Goal: Task Accomplishment & Management: Complete application form

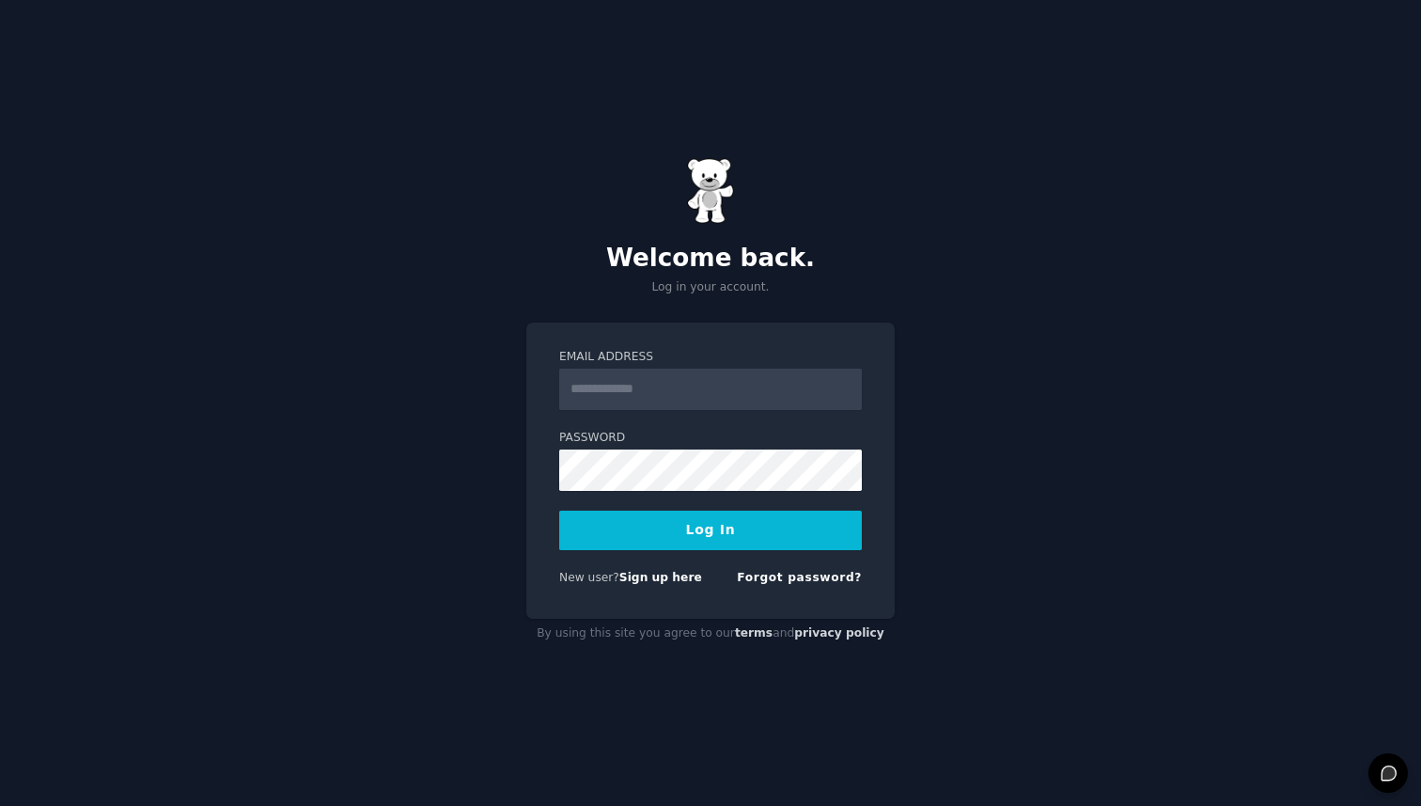
click at [707, 402] on input "Email Address" at bounding box center [710, 388] width 303 height 41
click at [707, 401] on input "Email Address" at bounding box center [710, 388] width 303 height 41
type input "**********"
click at [714, 552] on form "**********" at bounding box center [710, 471] width 303 height 244
click at [715, 534] on button "Log In" at bounding box center [710, 529] width 303 height 39
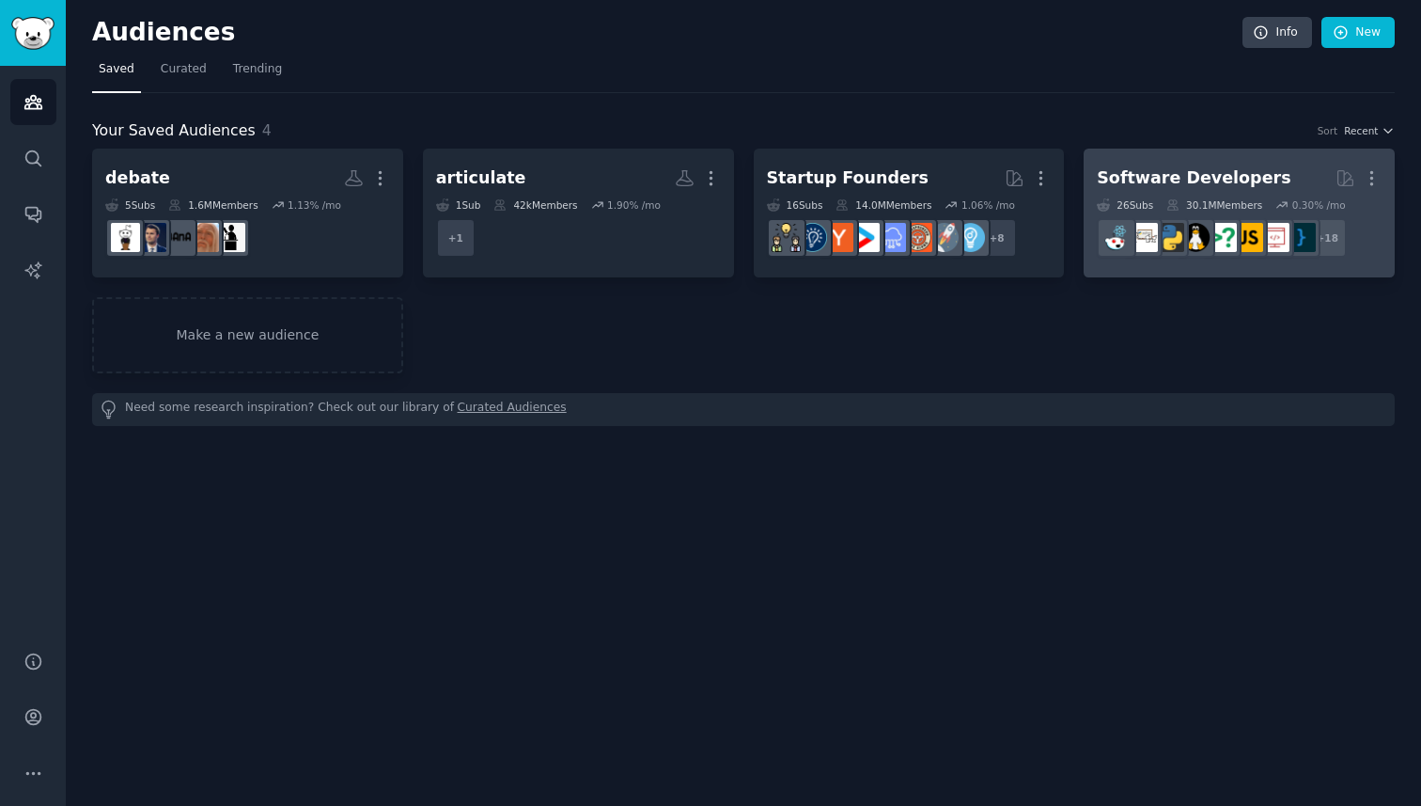
click at [1177, 178] on div "Software Developers" at bounding box center [1194, 177] width 194 height 23
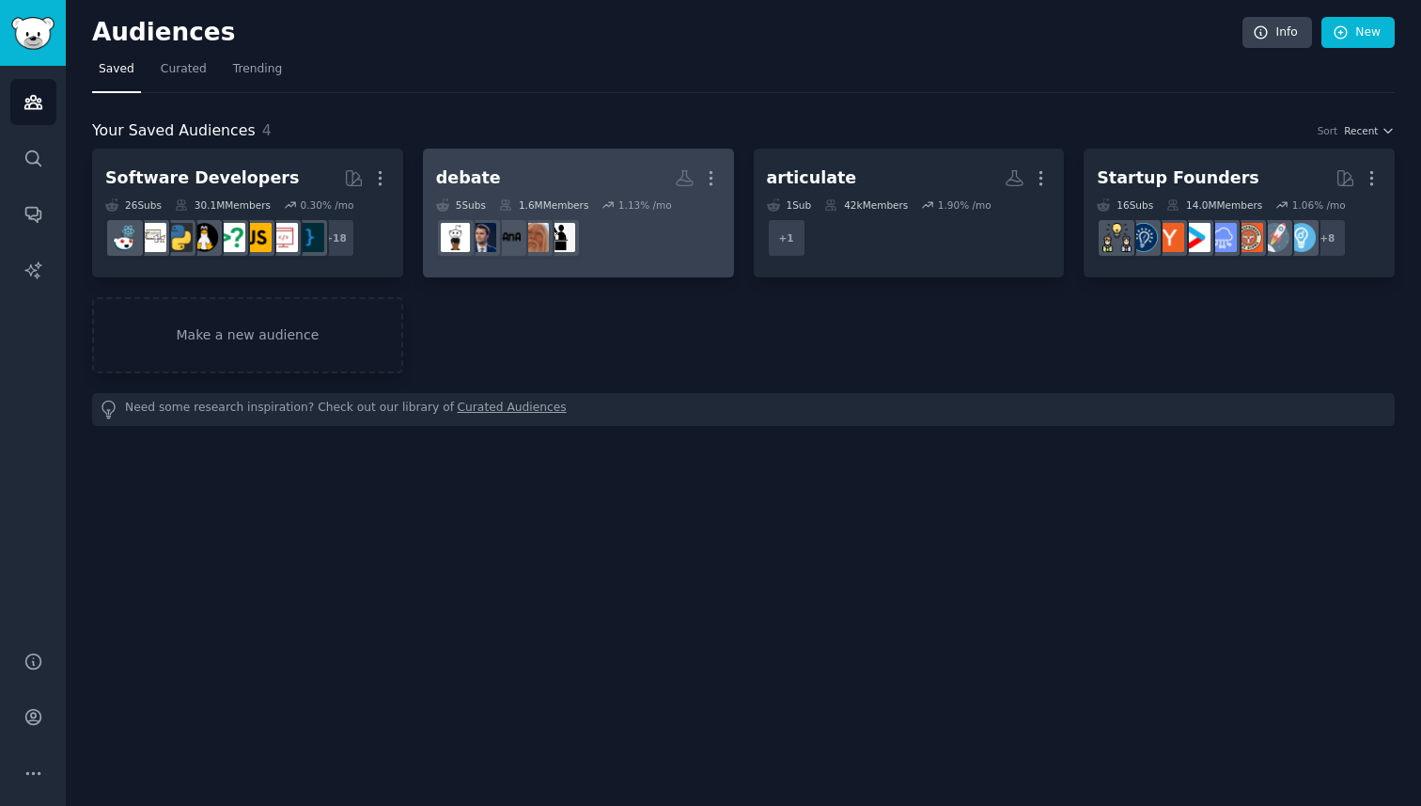
click at [477, 175] on div "debate" at bounding box center [468, 177] width 65 height 23
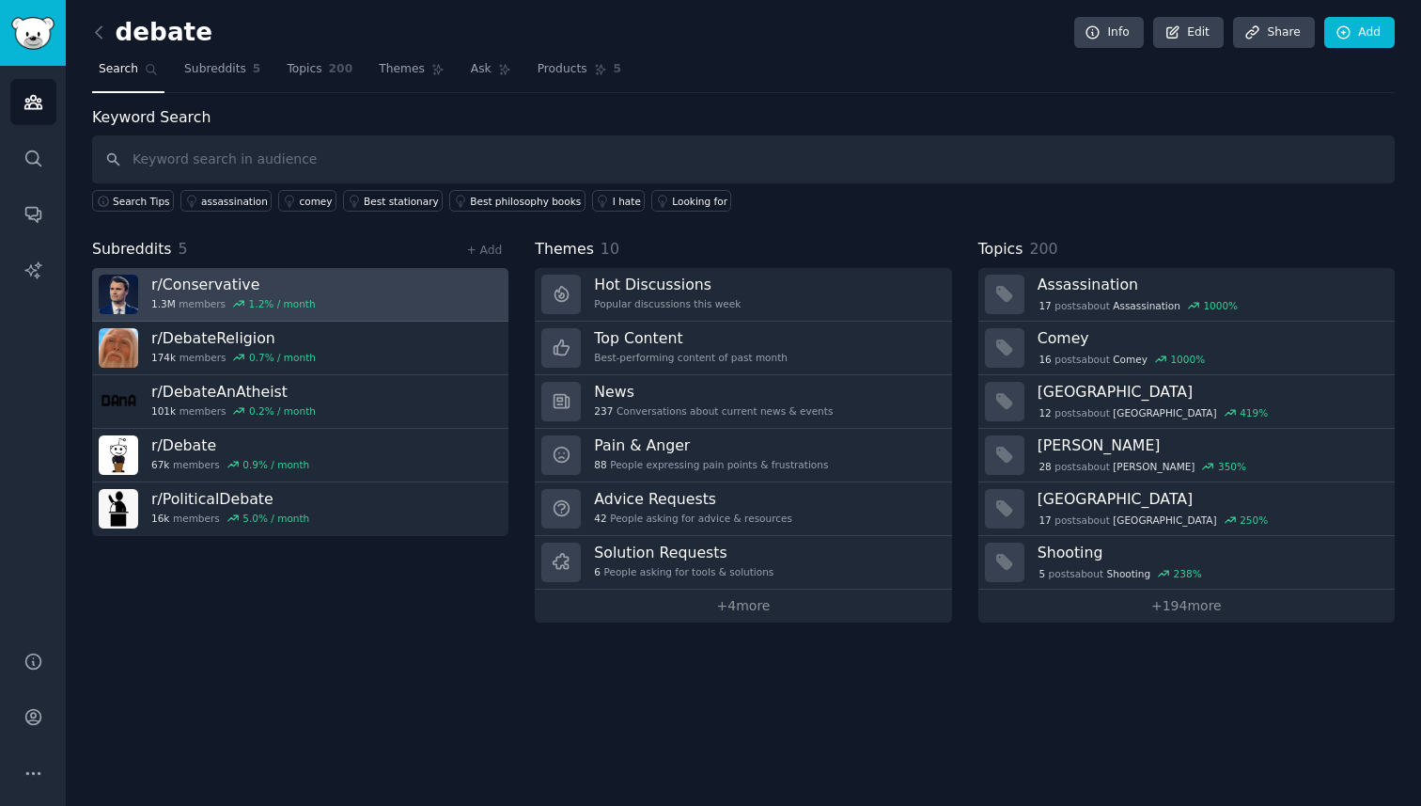
click at [223, 282] on h3 "r/ Conservative" at bounding box center [233, 284] width 164 height 20
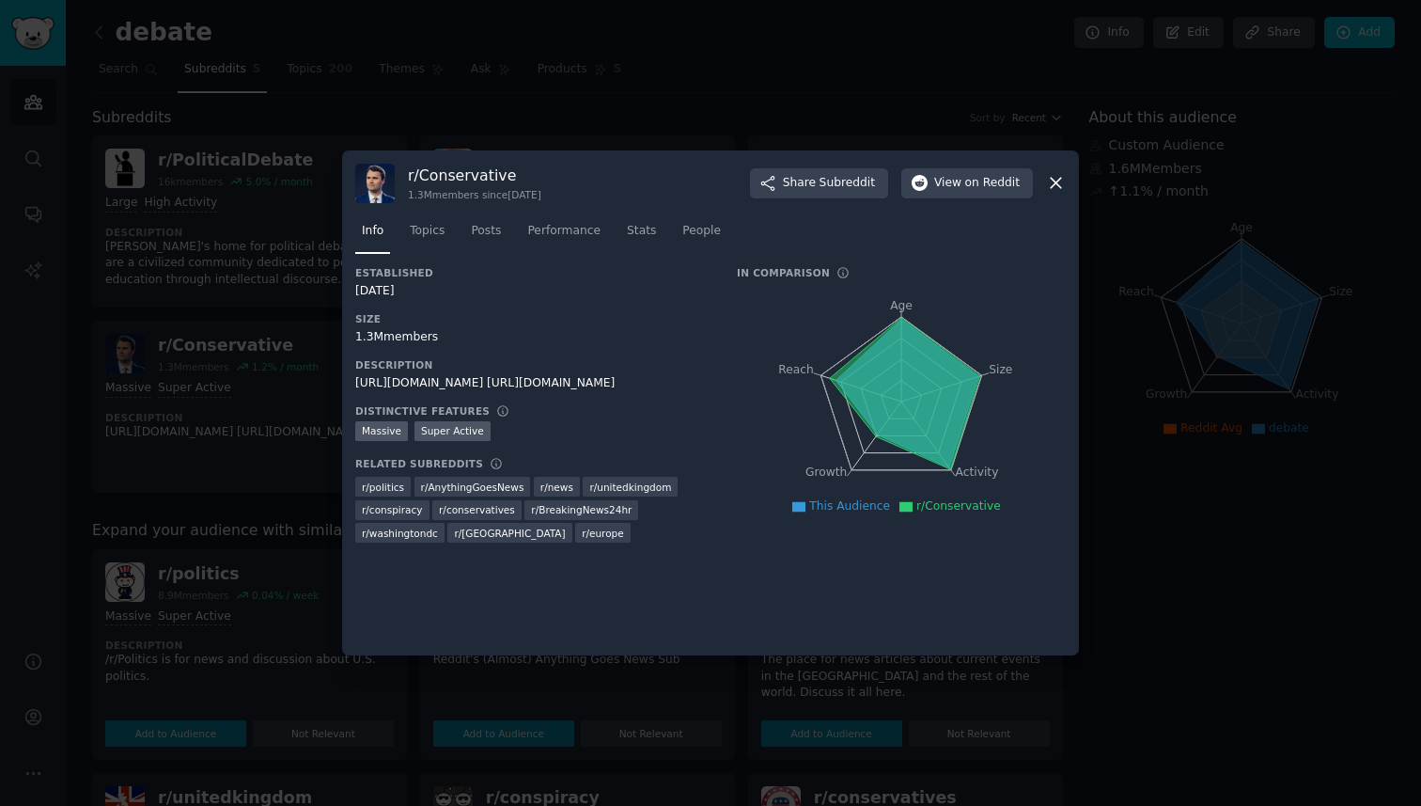
click at [668, 712] on div at bounding box center [710, 403] width 1421 height 806
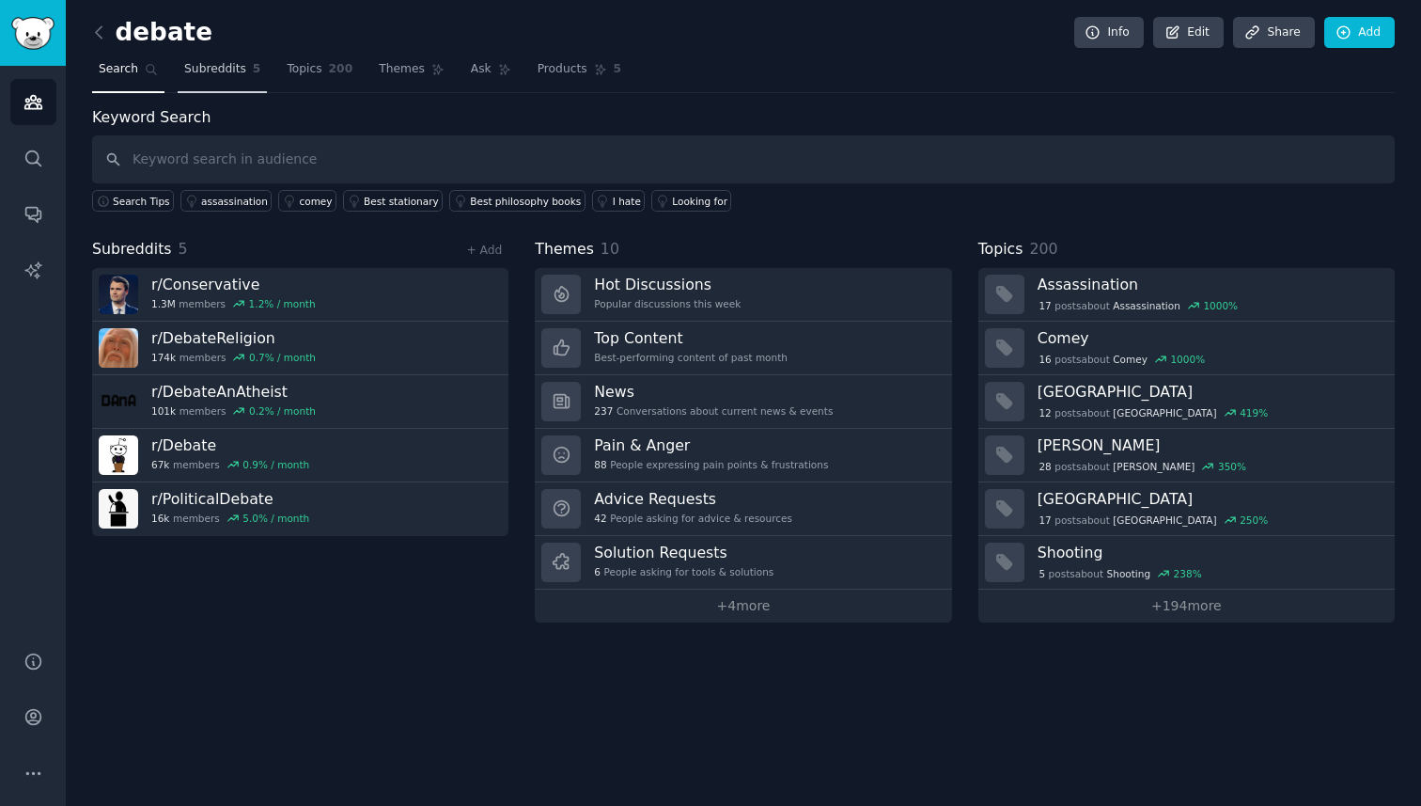
click at [223, 55] on link "Subreddits 5" at bounding box center [222, 74] width 89 height 39
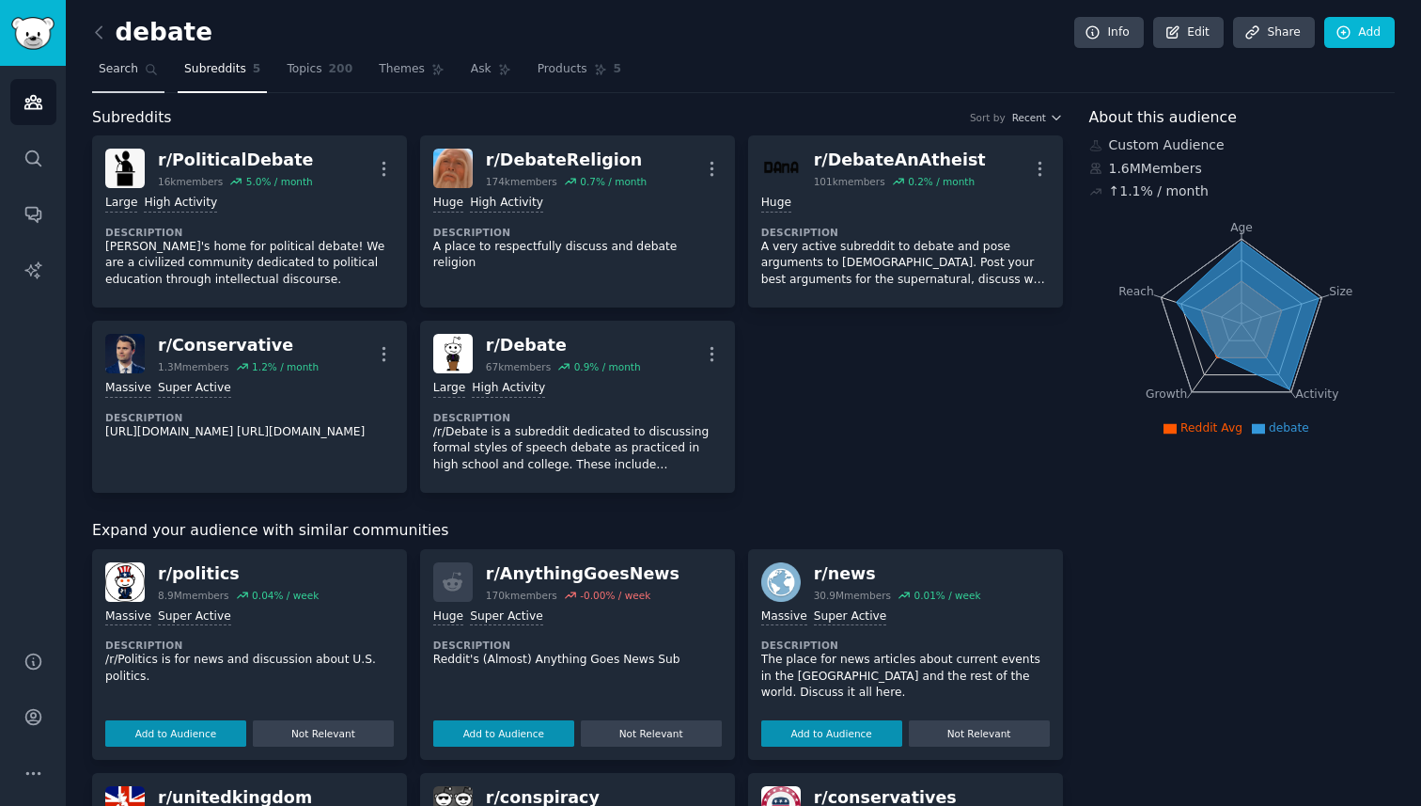
click at [130, 70] on span "Search" at bounding box center [118, 69] width 39 height 17
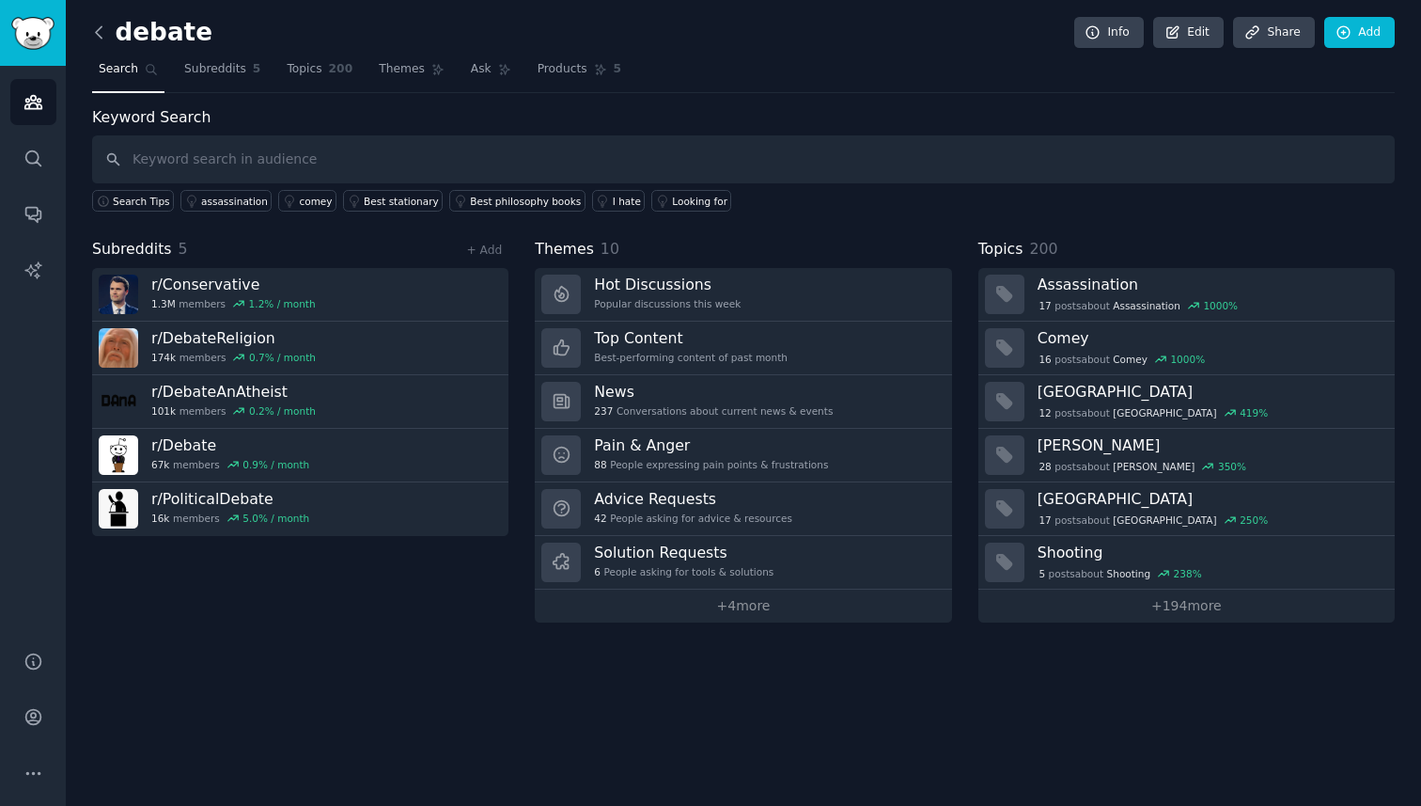
click at [97, 38] on icon at bounding box center [99, 33] width 20 height 20
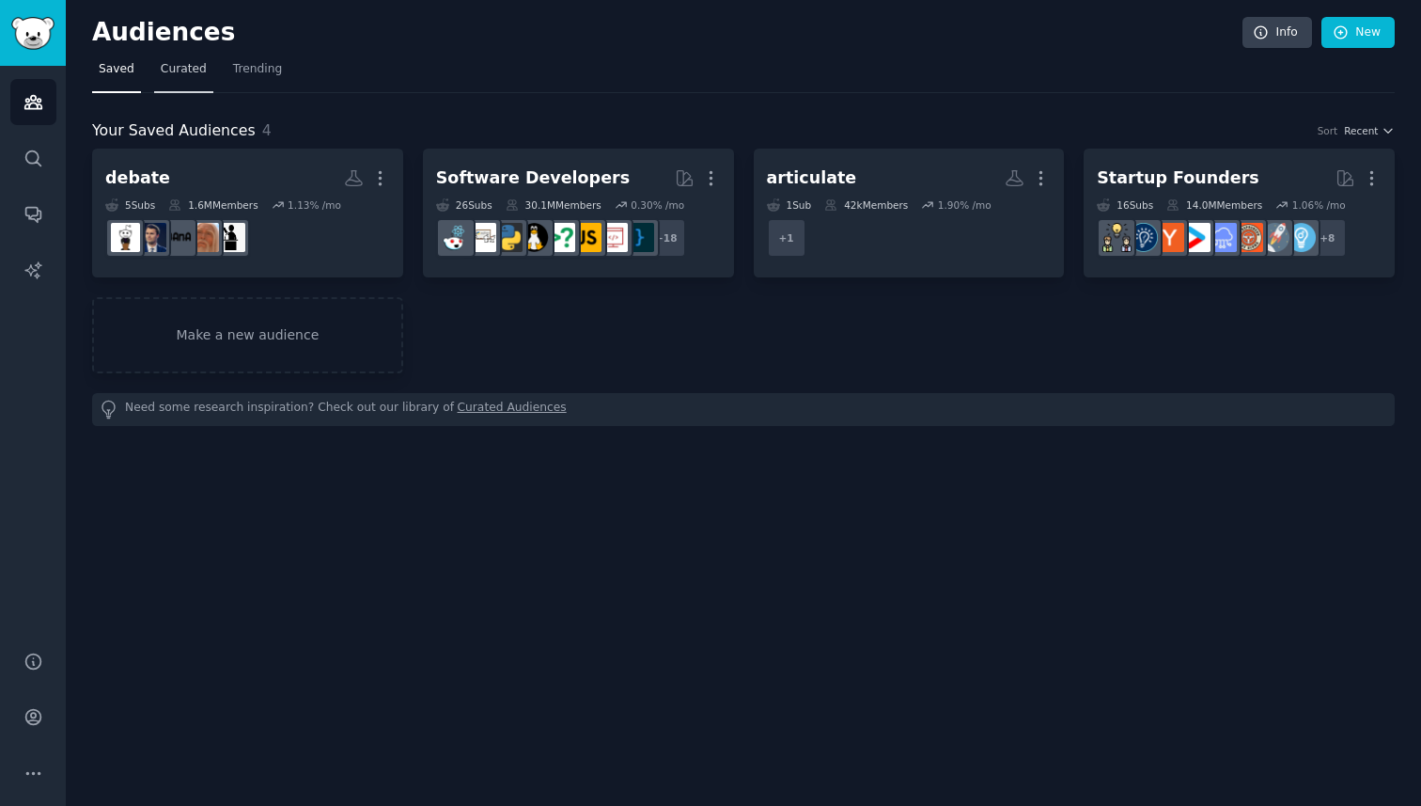
click at [176, 76] on span "Curated" at bounding box center [184, 69] width 46 height 17
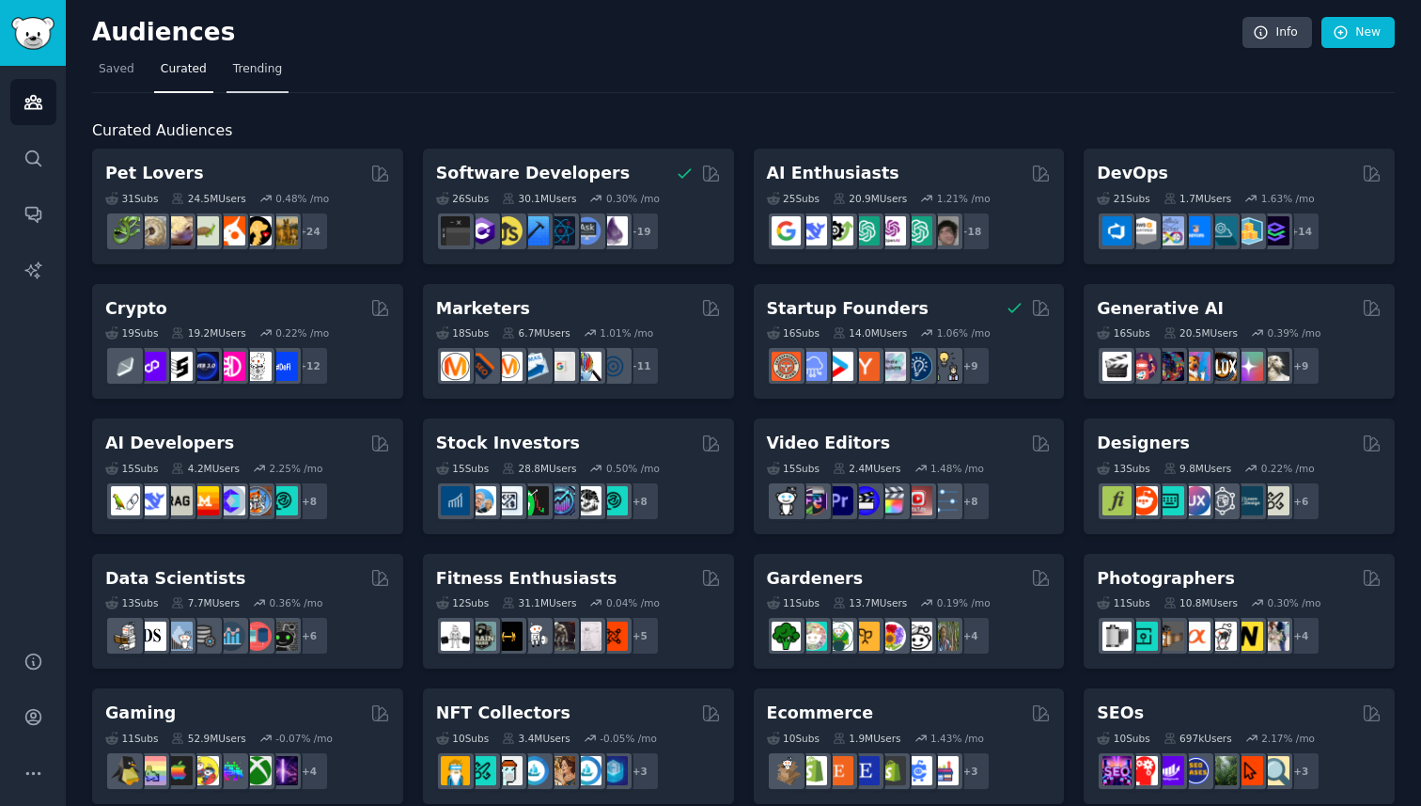
click at [253, 74] on span "Trending" at bounding box center [257, 69] width 49 height 17
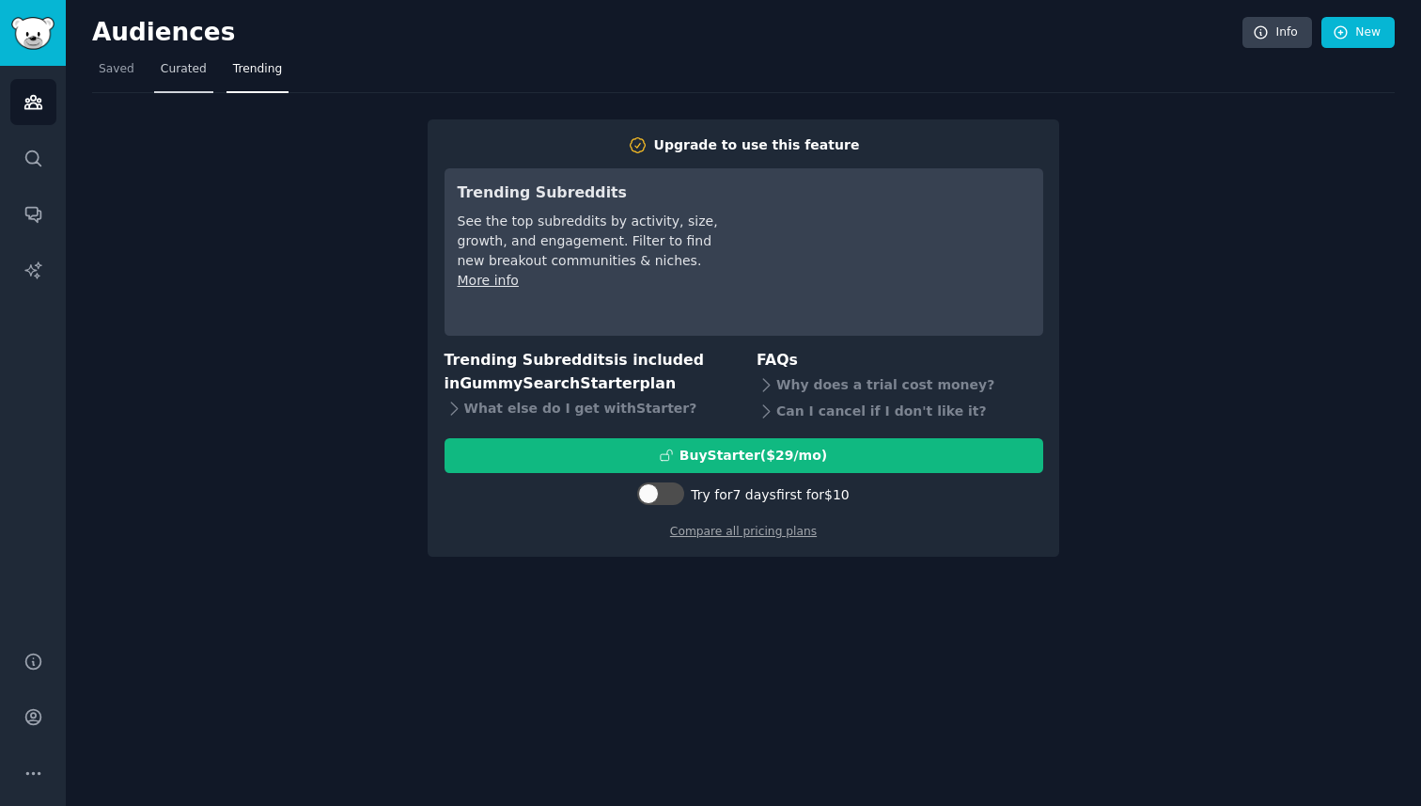
click at [207, 73] on link "Curated" at bounding box center [183, 74] width 59 height 39
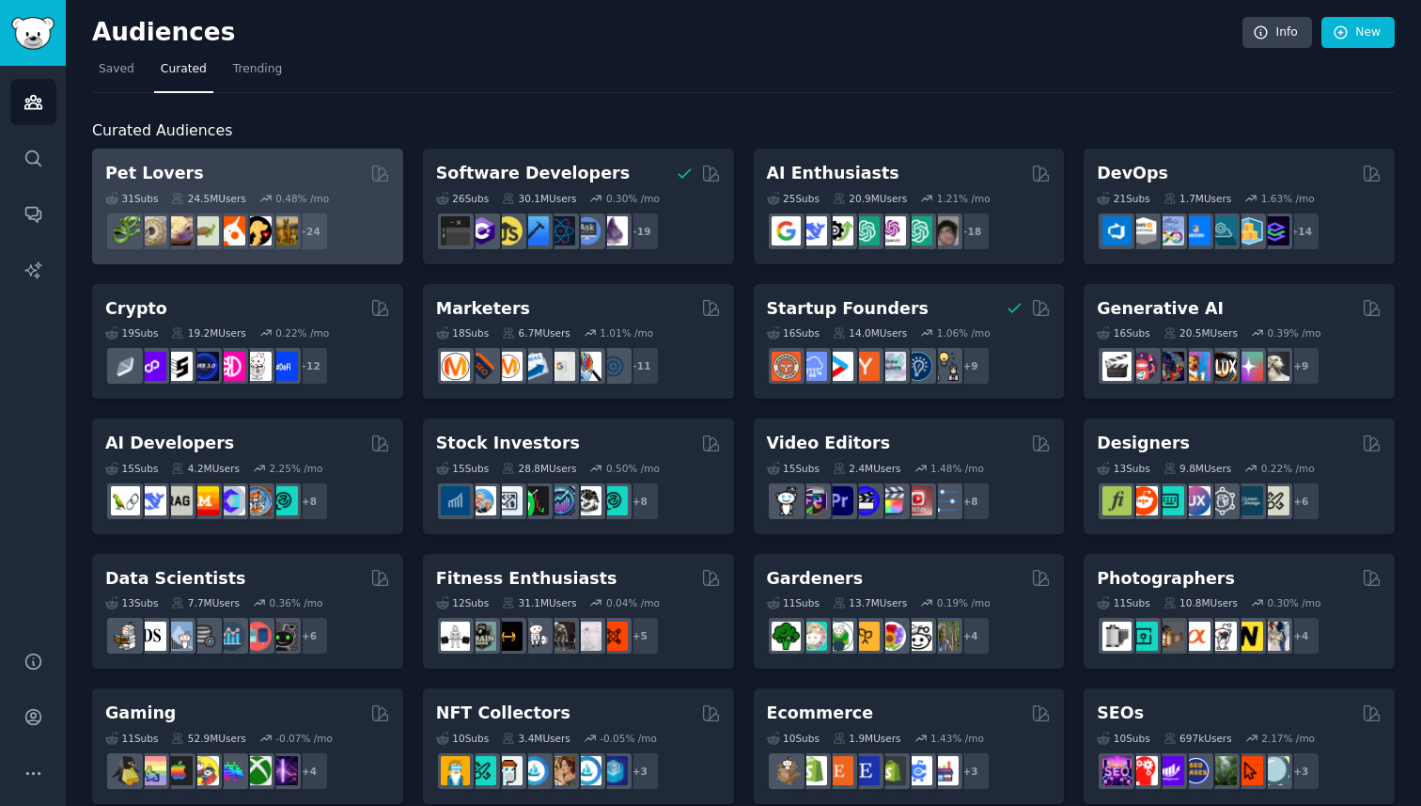
scroll to position [15, 0]
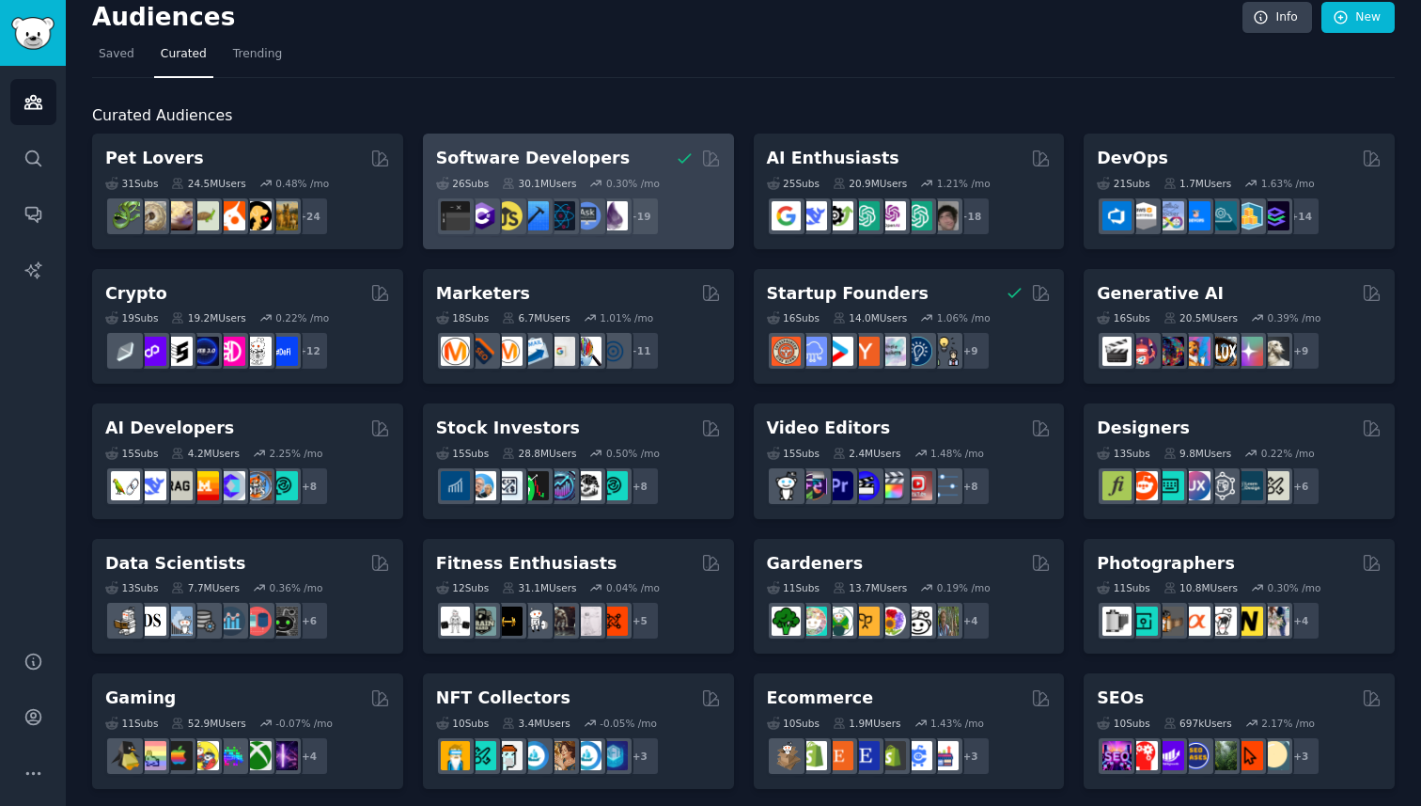
click at [532, 159] on h2 "Software Developers" at bounding box center [533, 158] width 194 height 23
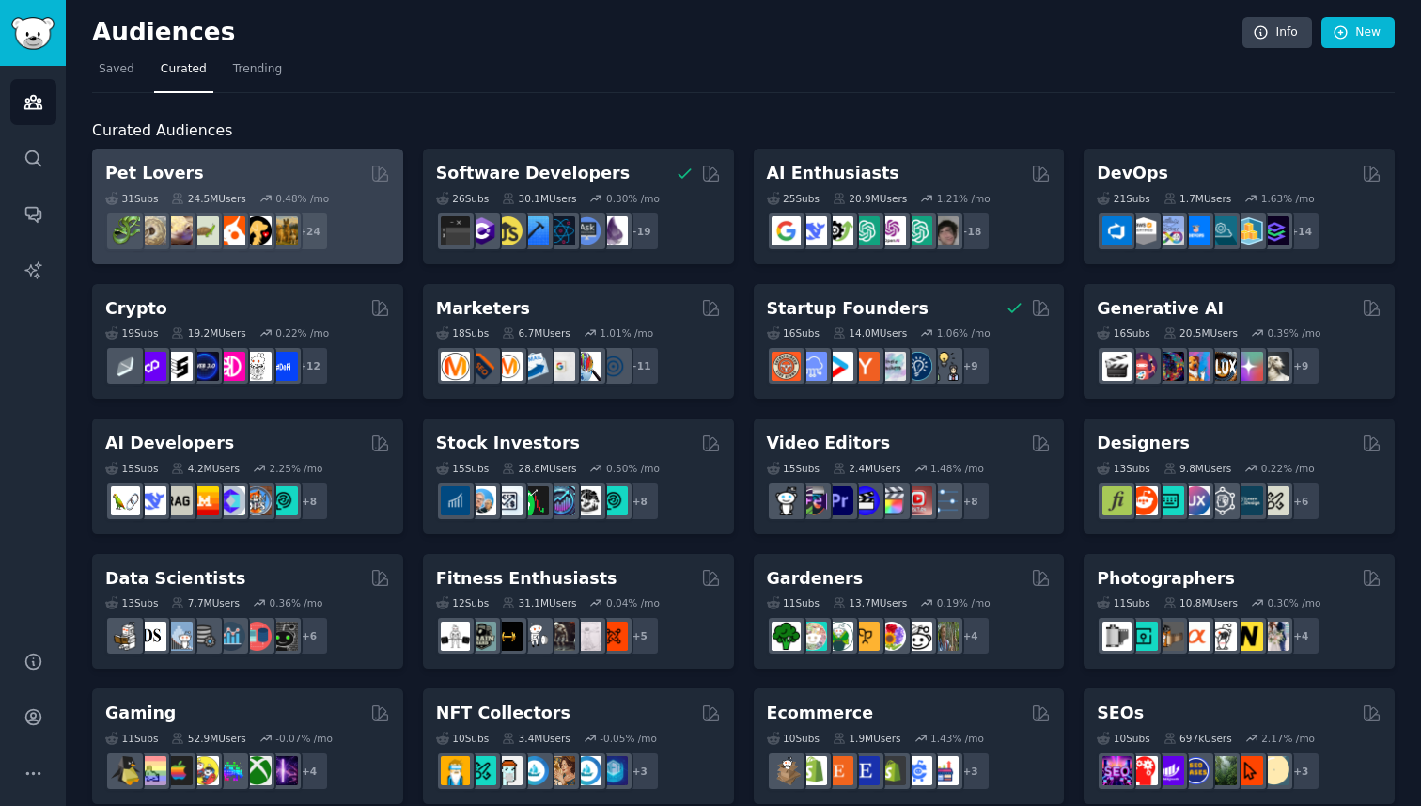
click at [311, 168] on div "Pet Lovers" at bounding box center [247, 173] width 285 height 23
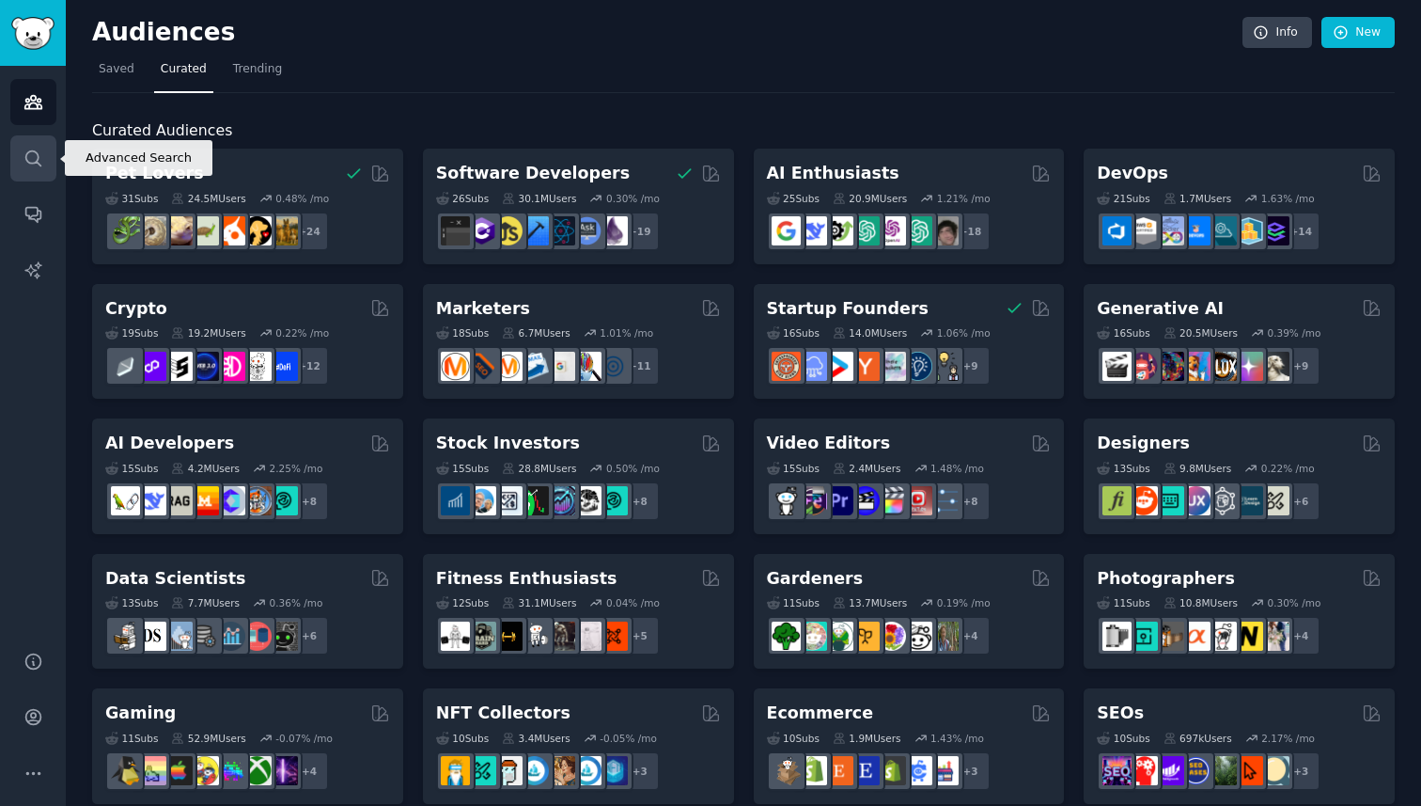
click at [36, 157] on icon "Sidebar" at bounding box center [33, 159] width 20 height 20
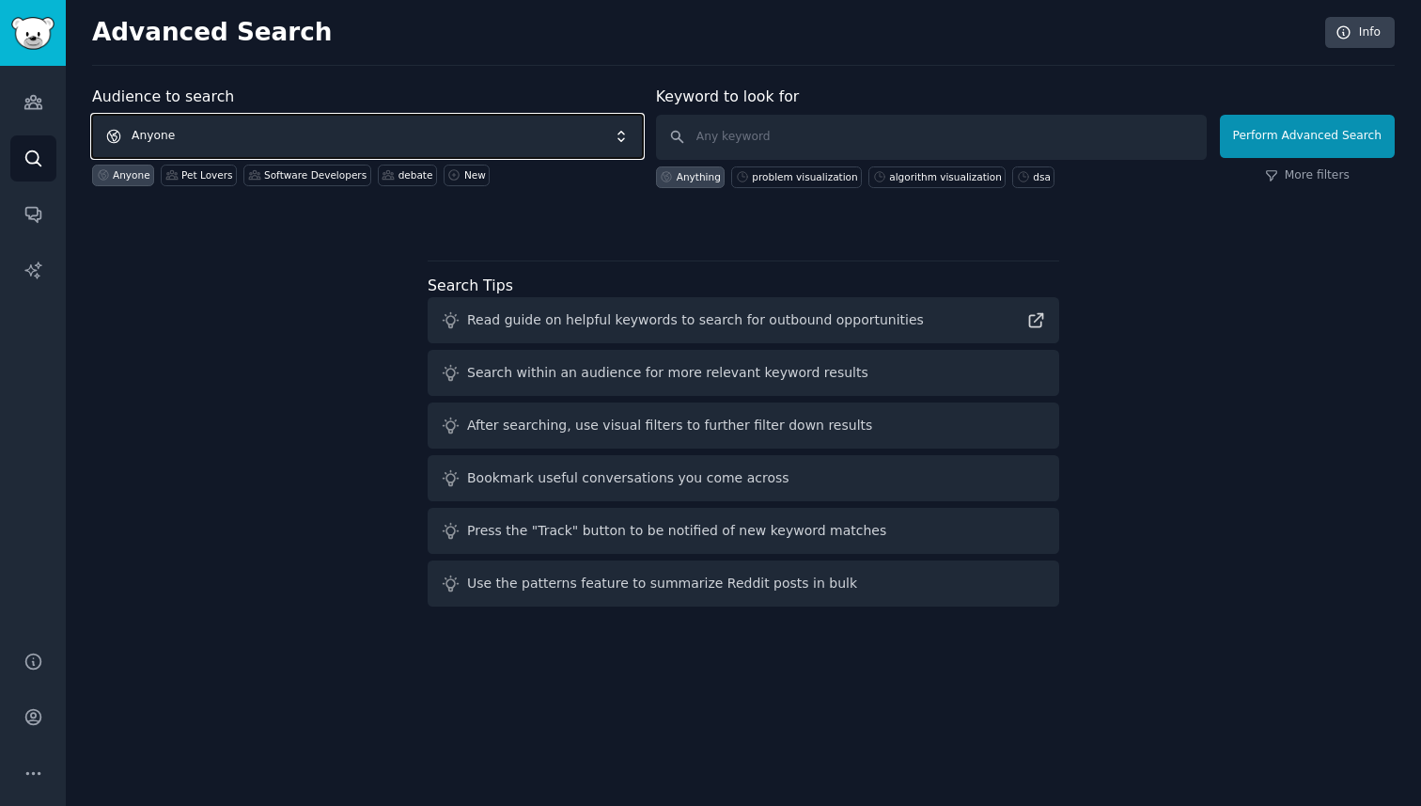
click at [391, 131] on span "Anyone" at bounding box center [367, 136] width 551 height 43
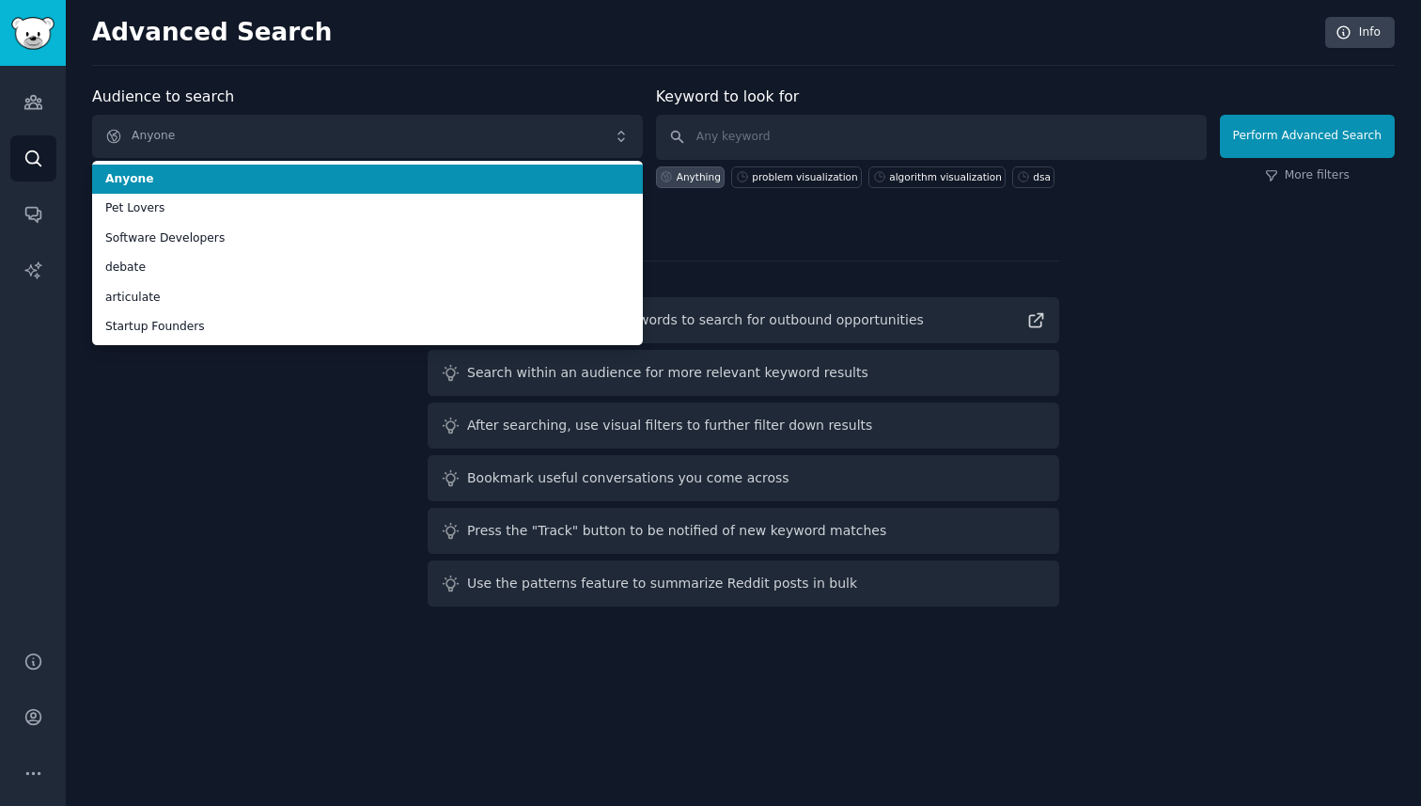
click at [473, 109] on div "Audience to search Anyone Anyone Pet Lovers Software Developers debate articula…" at bounding box center [367, 137] width 551 height 102
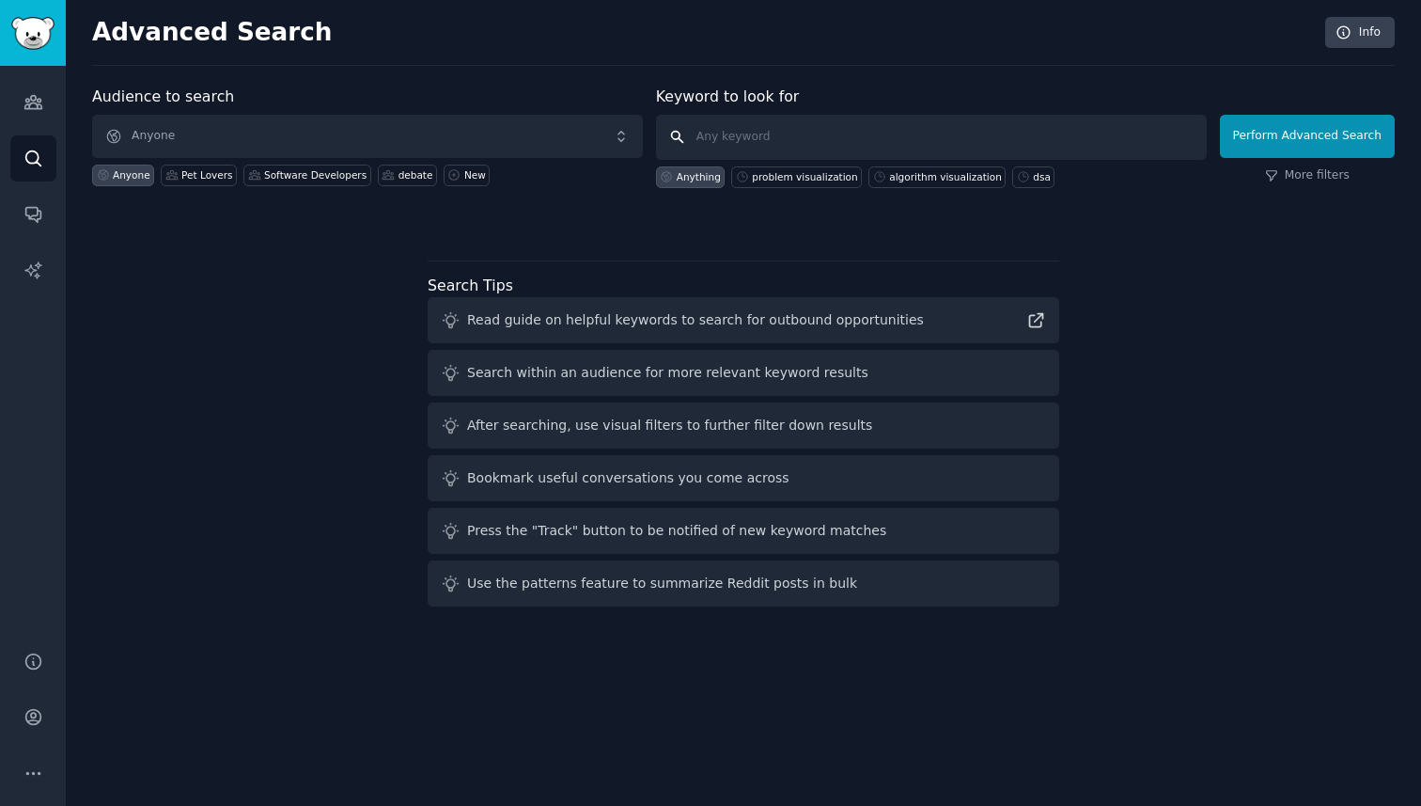
click at [742, 148] on input "text" at bounding box center [931, 137] width 551 height 45
type input "reciepts"
click button "Perform Advanced Search" at bounding box center [1307, 136] width 175 height 43
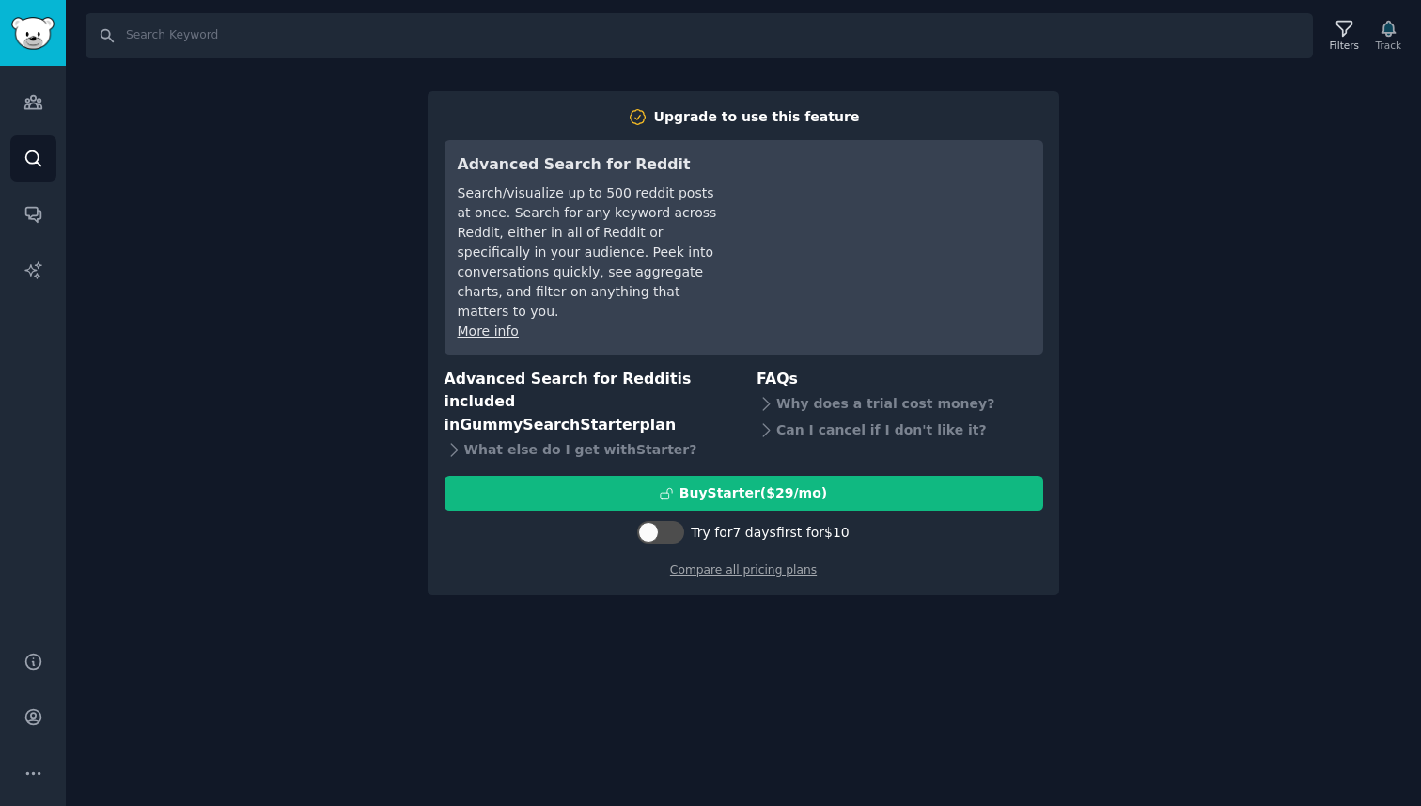
click at [805, 639] on div "Search Filters Track Upgrade to use this feature Advanced Search for Reddit Sea…" at bounding box center [743, 403] width 1355 height 806
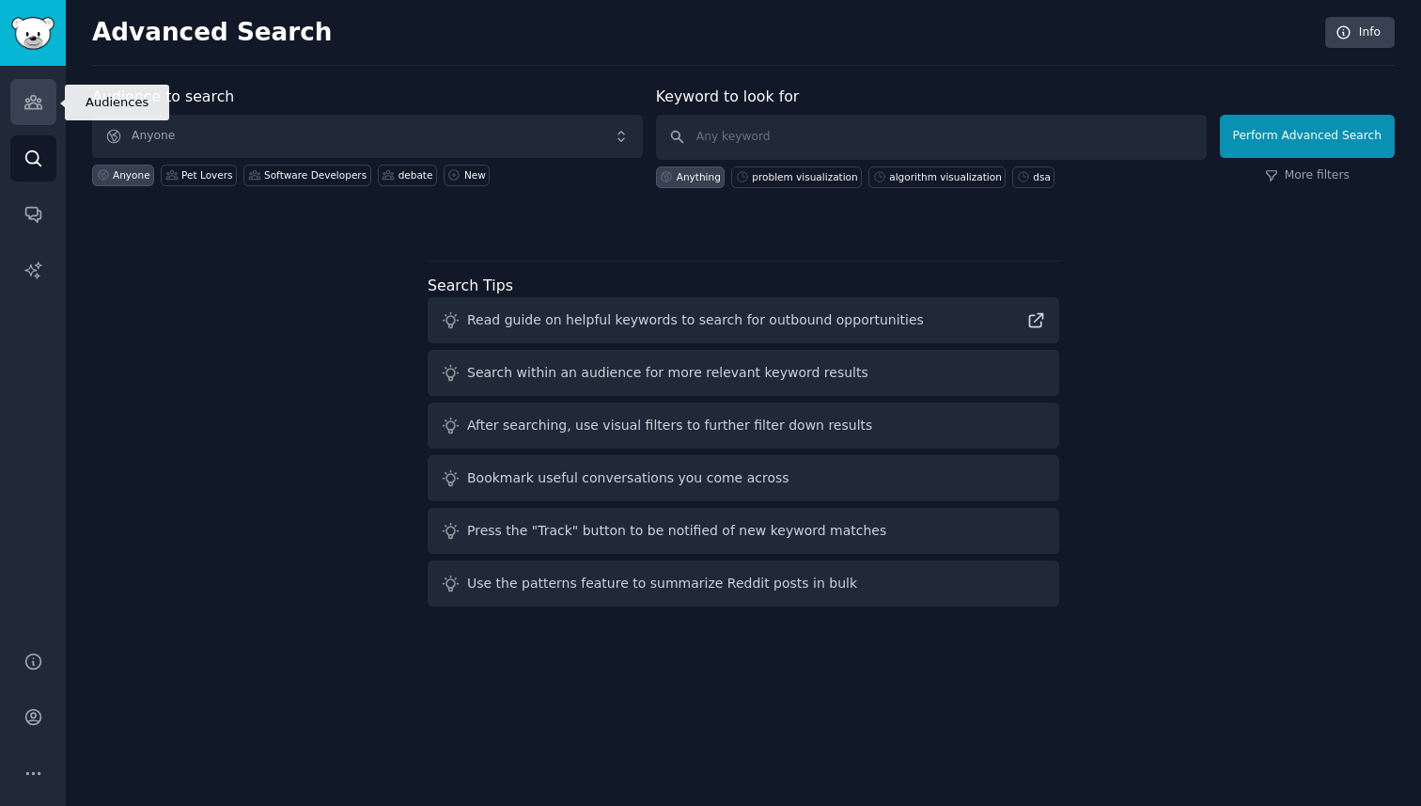
click at [27, 100] on icon "Sidebar" at bounding box center [32, 102] width 17 height 13
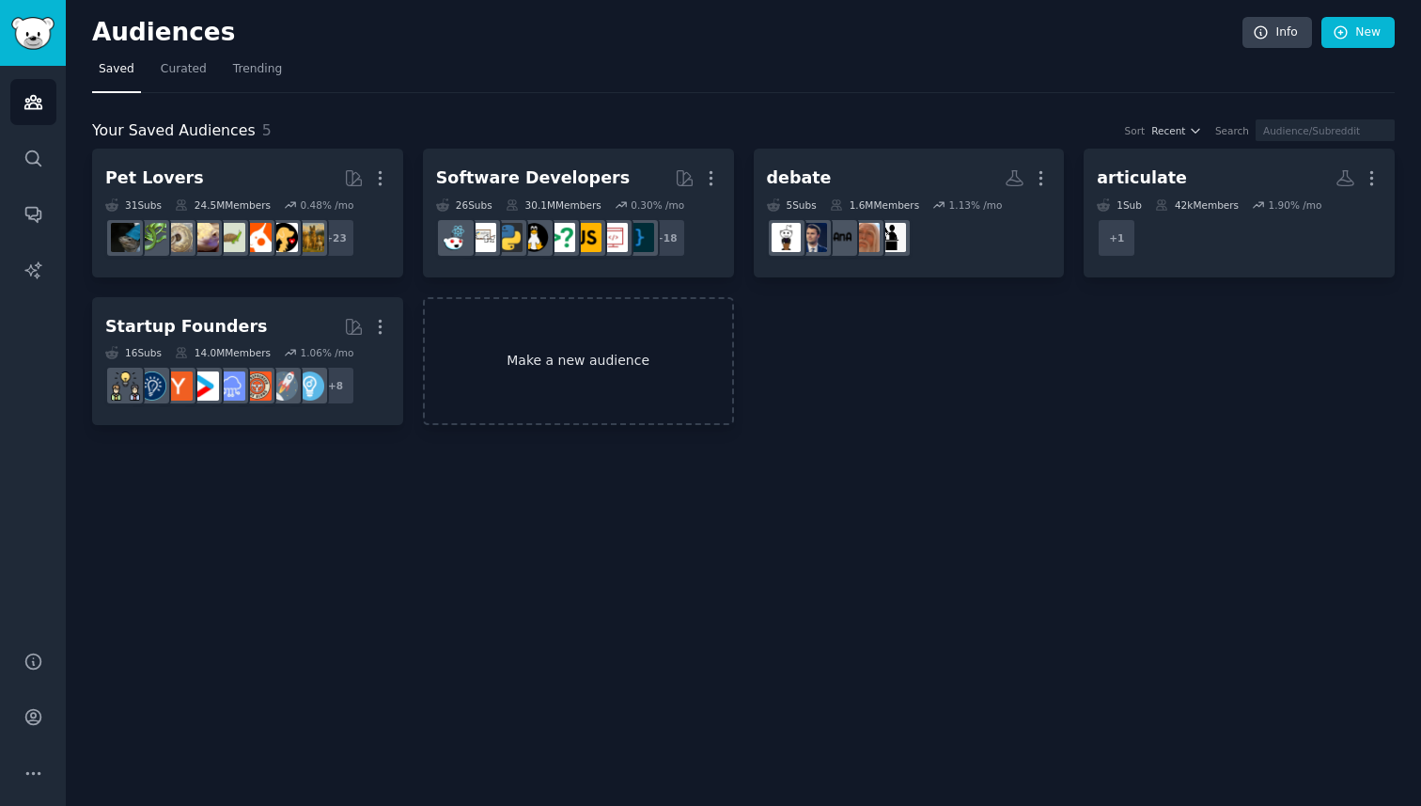
click at [483, 332] on link "Make a new audience" at bounding box center [578, 361] width 311 height 129
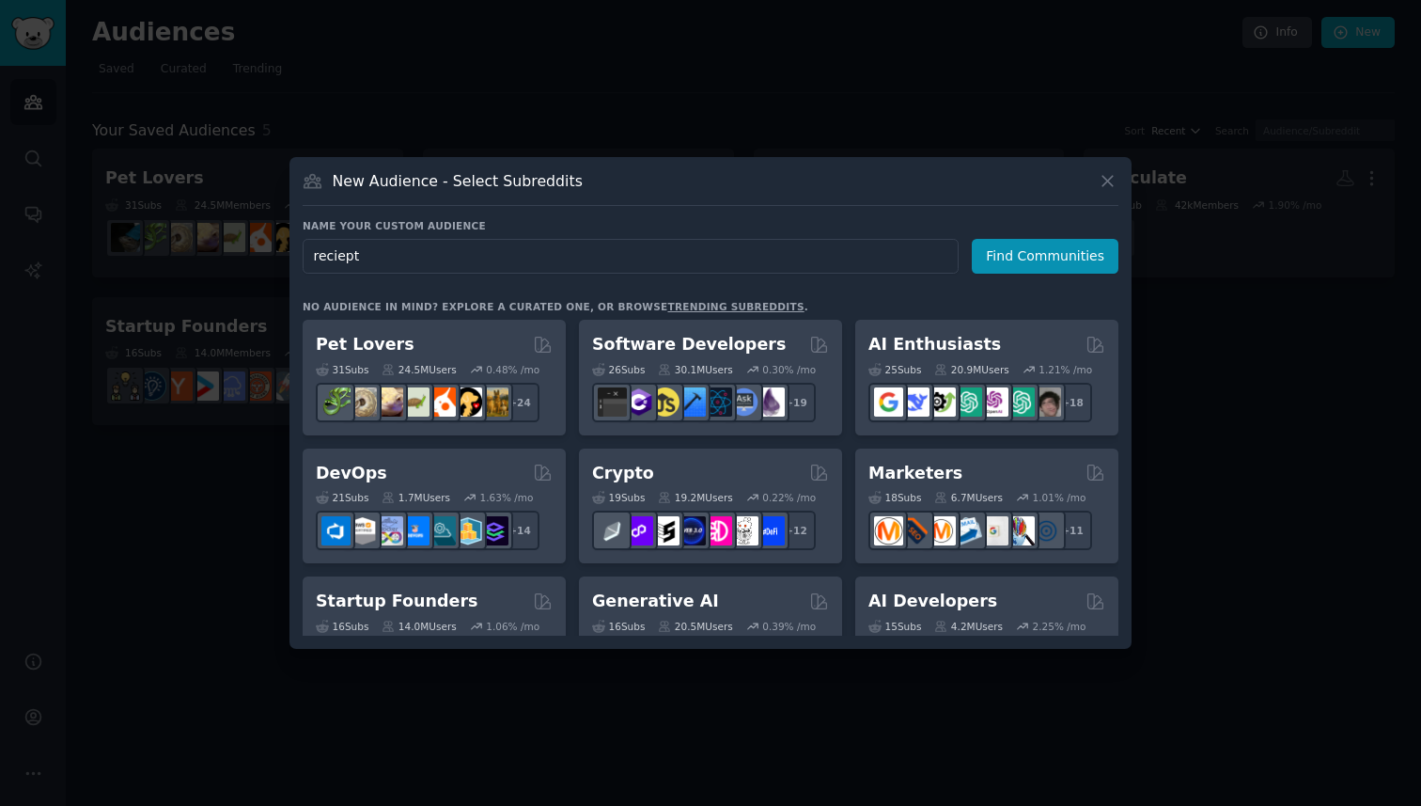
type input "reciepts"
click button "Find Communities" at bounding box center [1045, 256] width 147 height 35
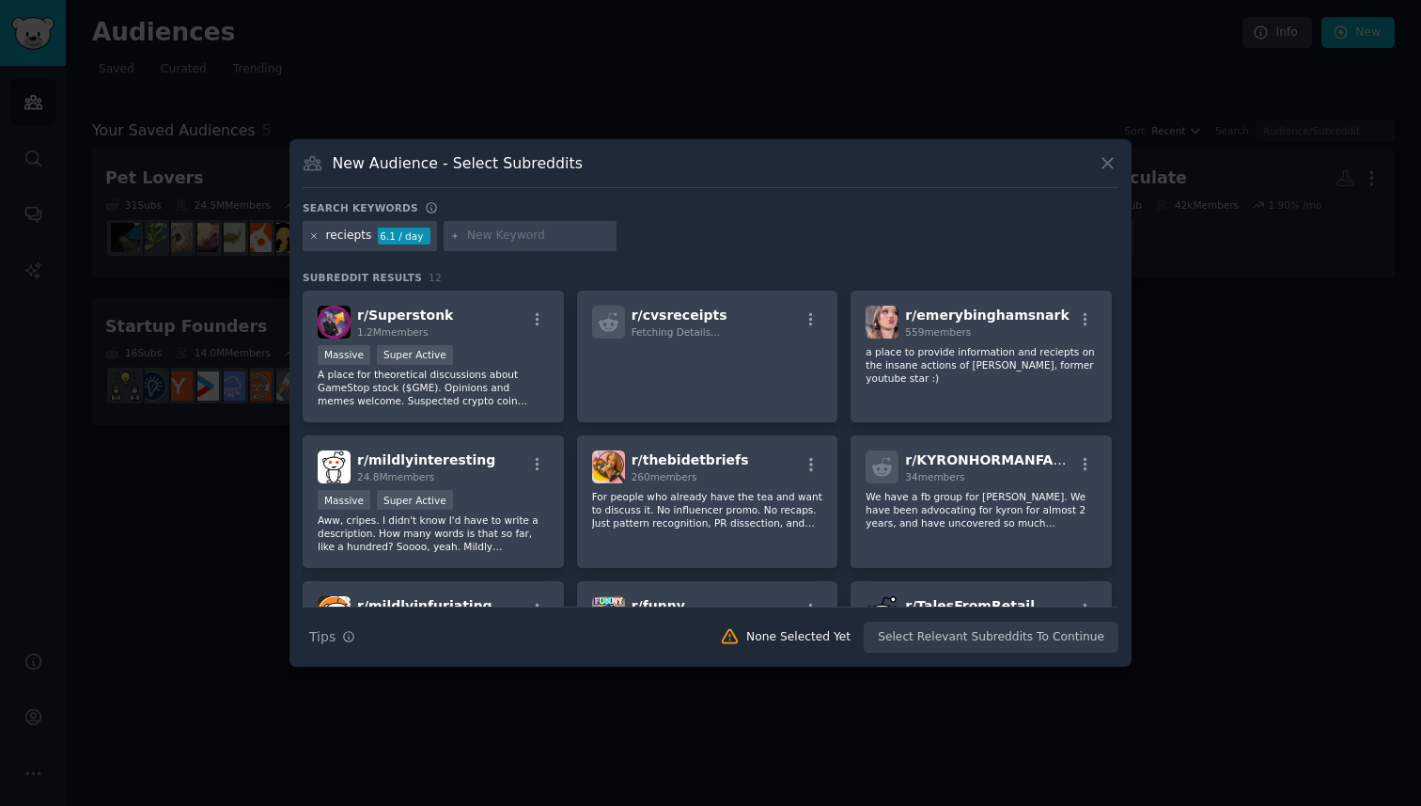
click at [318, 239] on icon at bounding box center [314, 236] width 10 height 10
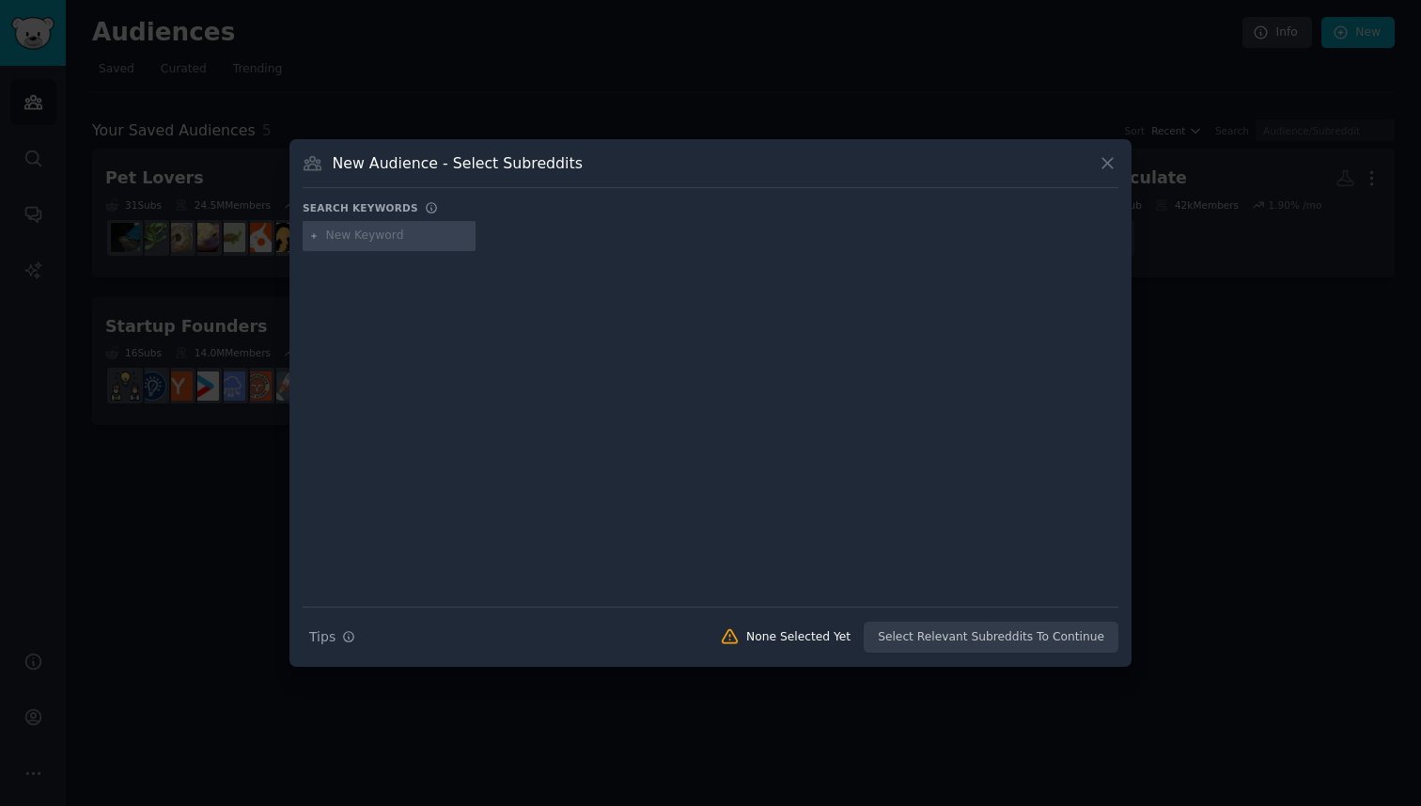
click at [344, 237] on input "text" at bounding box center [397, 235] width 143 height 17
type input "accountants"
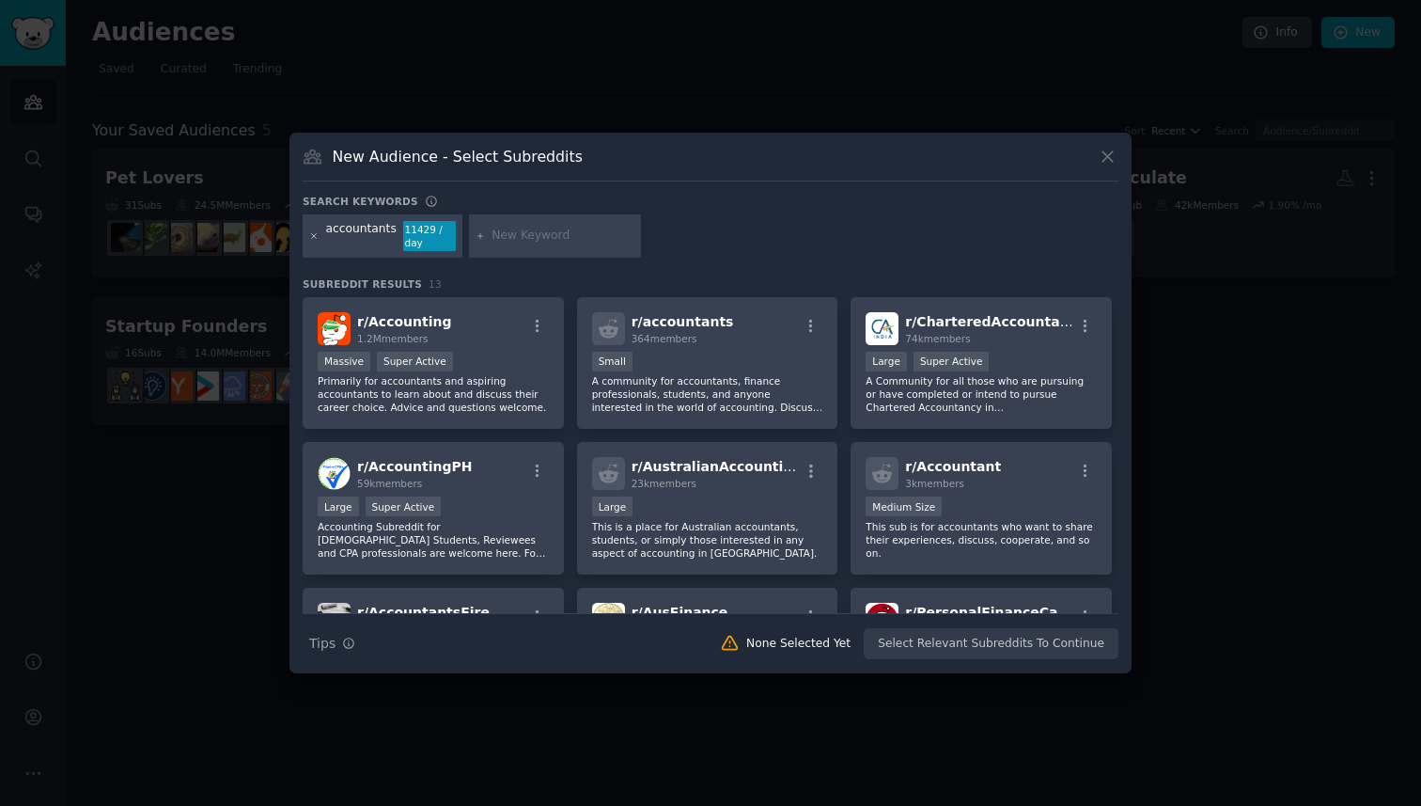
click at [314, 239] on icon at bounding box center [314, 236] width 10 height 10
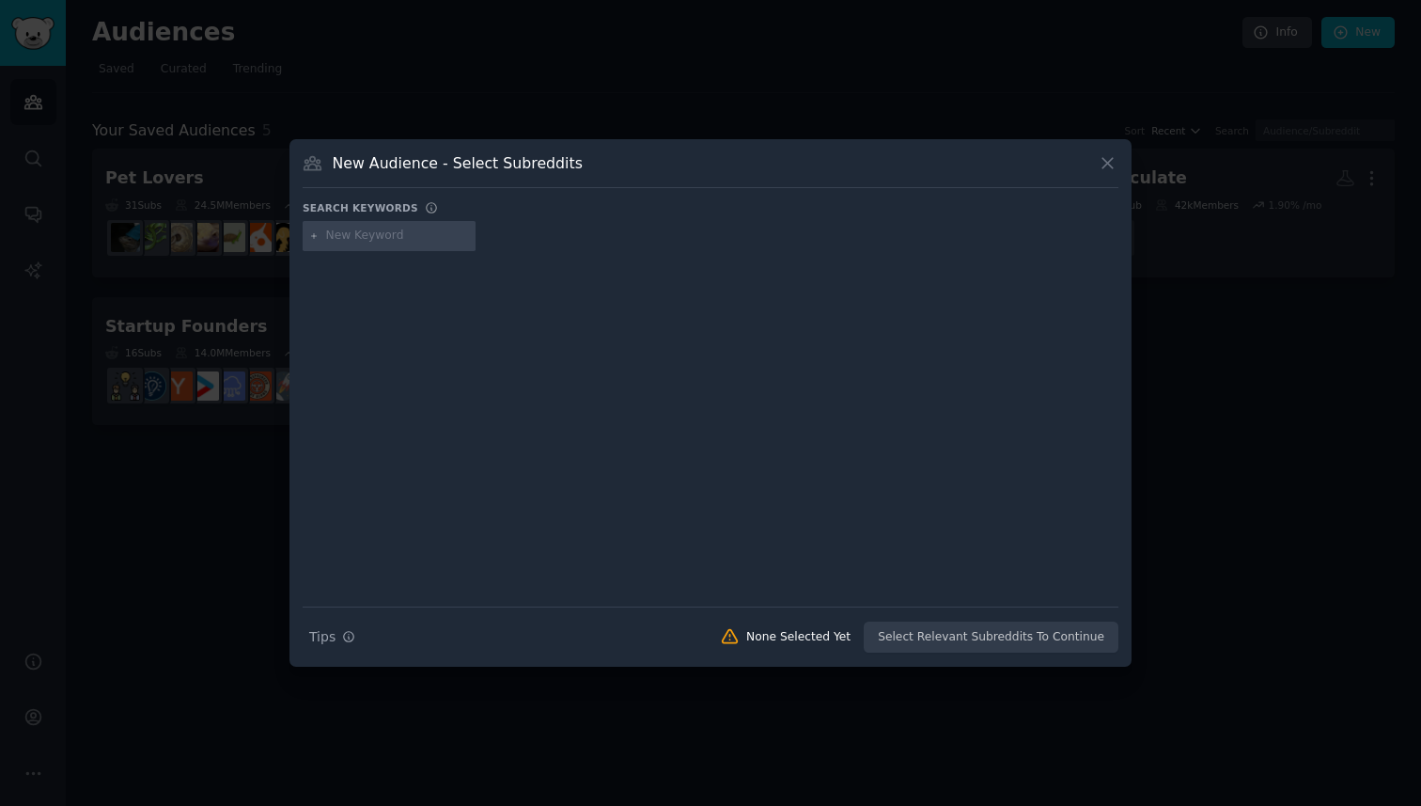
click at [387, 232] on input "text" at bounding box center [397, 235] width 143 height 17
type input "food"
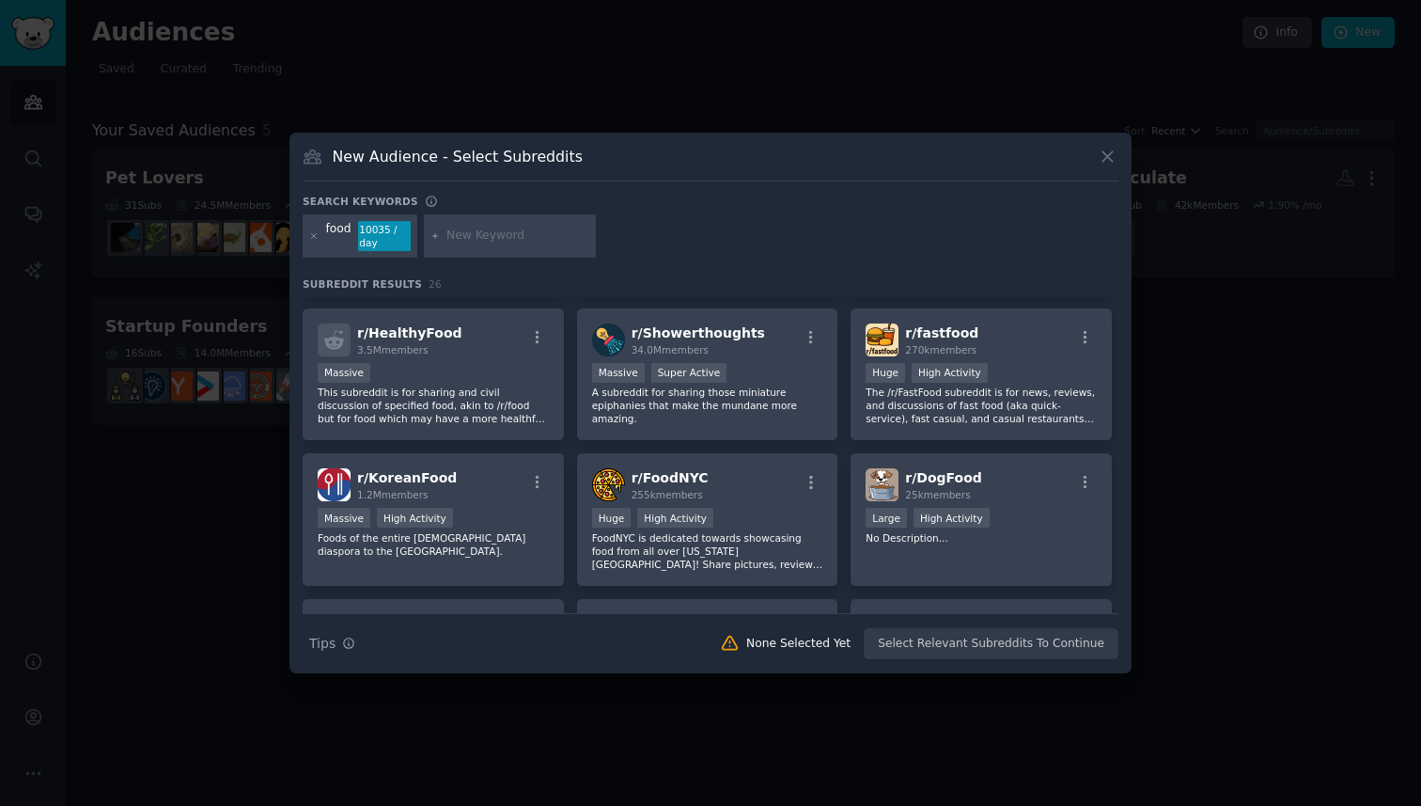
scroll to position [178, 0]
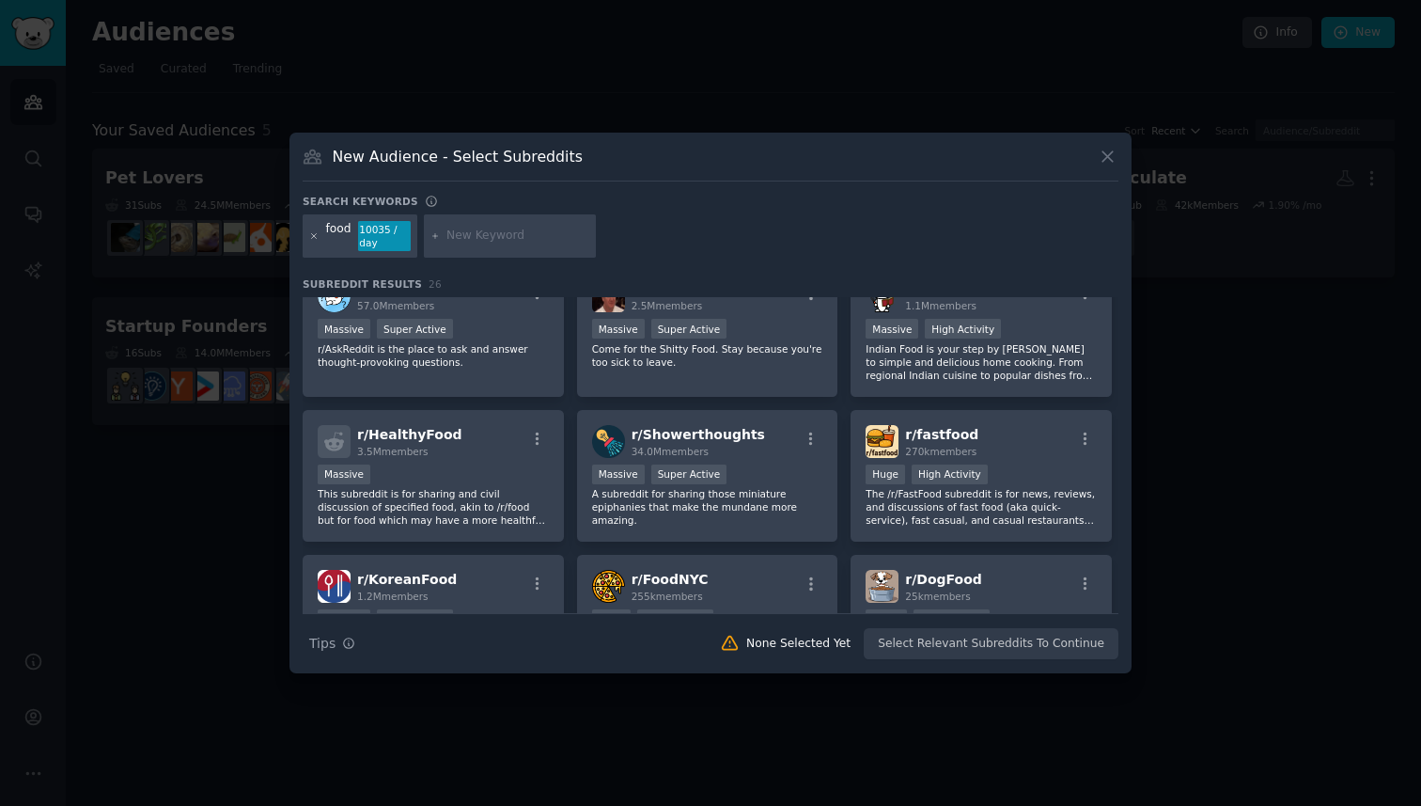
click at [314, 236] on icon at bounding box center [314, 235] width 5 height 5
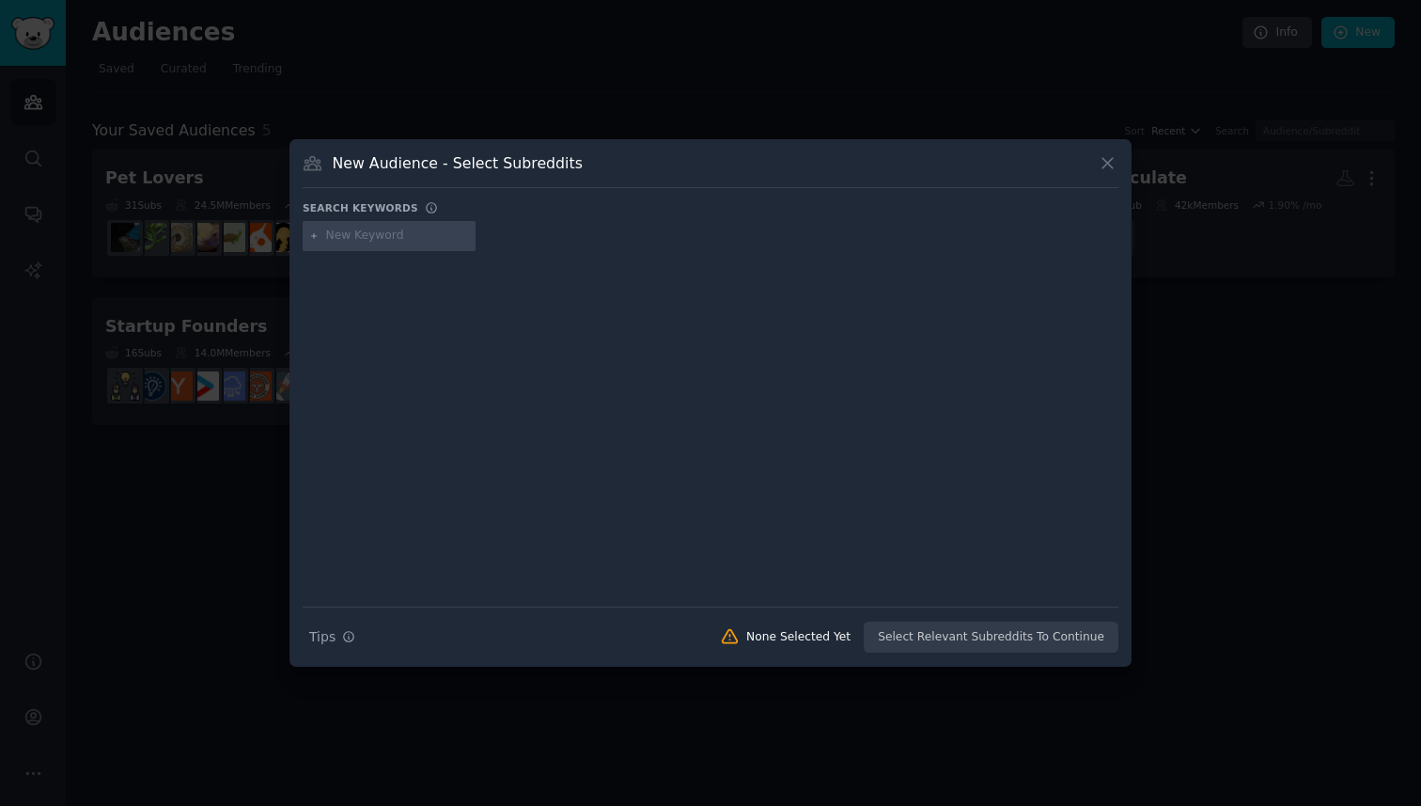
click at [337, 243] on input "text" at bounding box center [397, 235] width 143 height 17
type input "food"
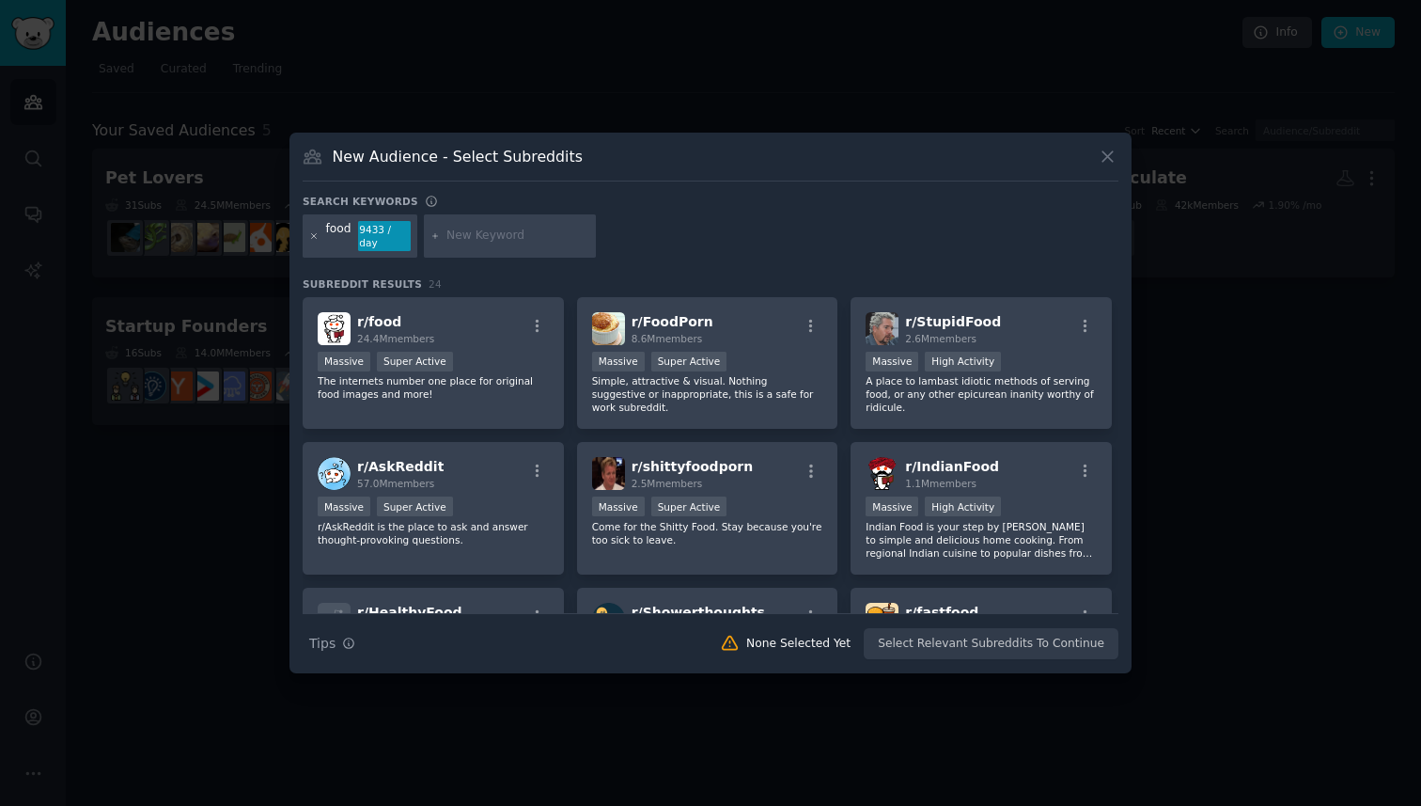
click at [316, 236] on icon at bounding box center [314, 236] width 10 height 10
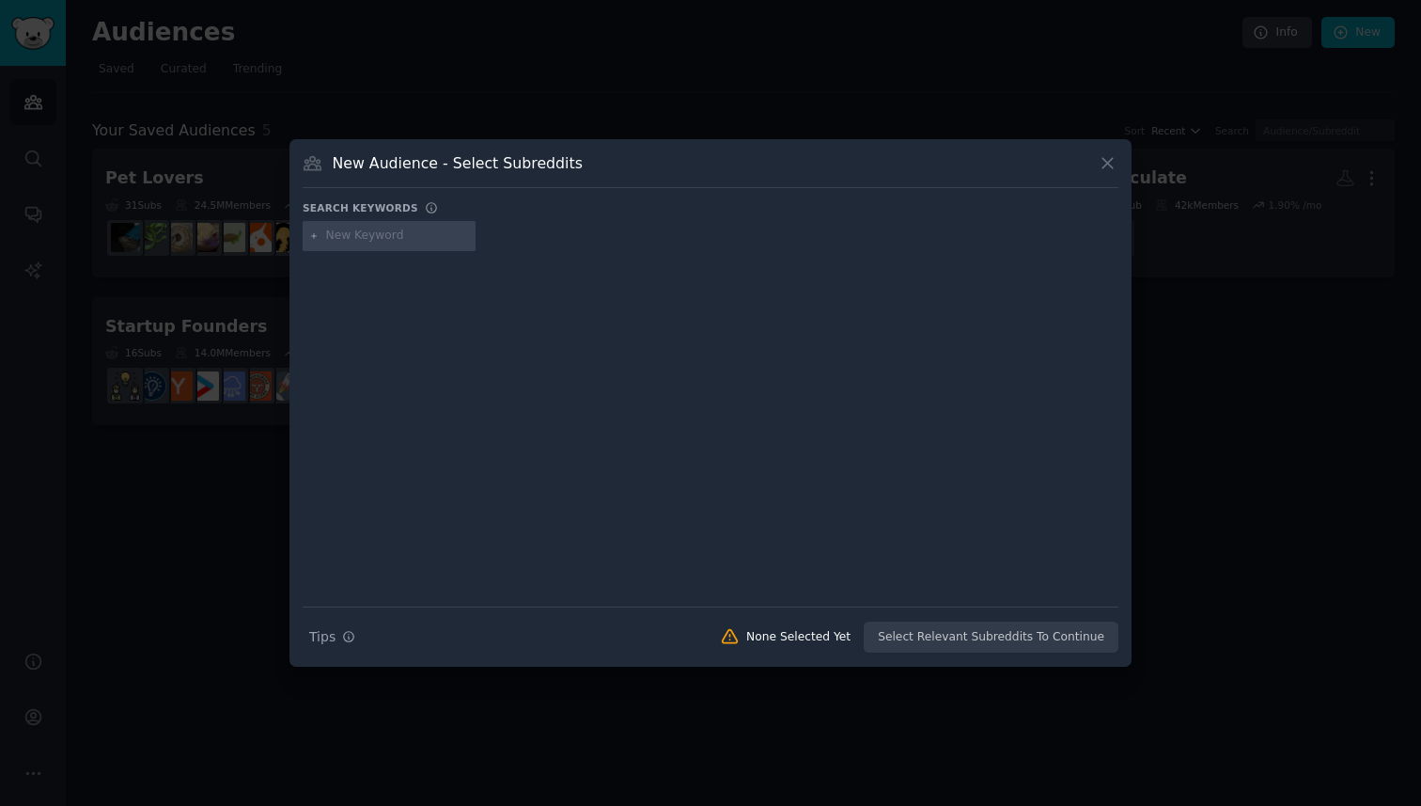
click at [341, 244] on div at bounding box center [389, 236] width 173 height 30
click at [355, 230] on input "text" at bounding box center [397, 235] width 143 height 17
type input "b2b"
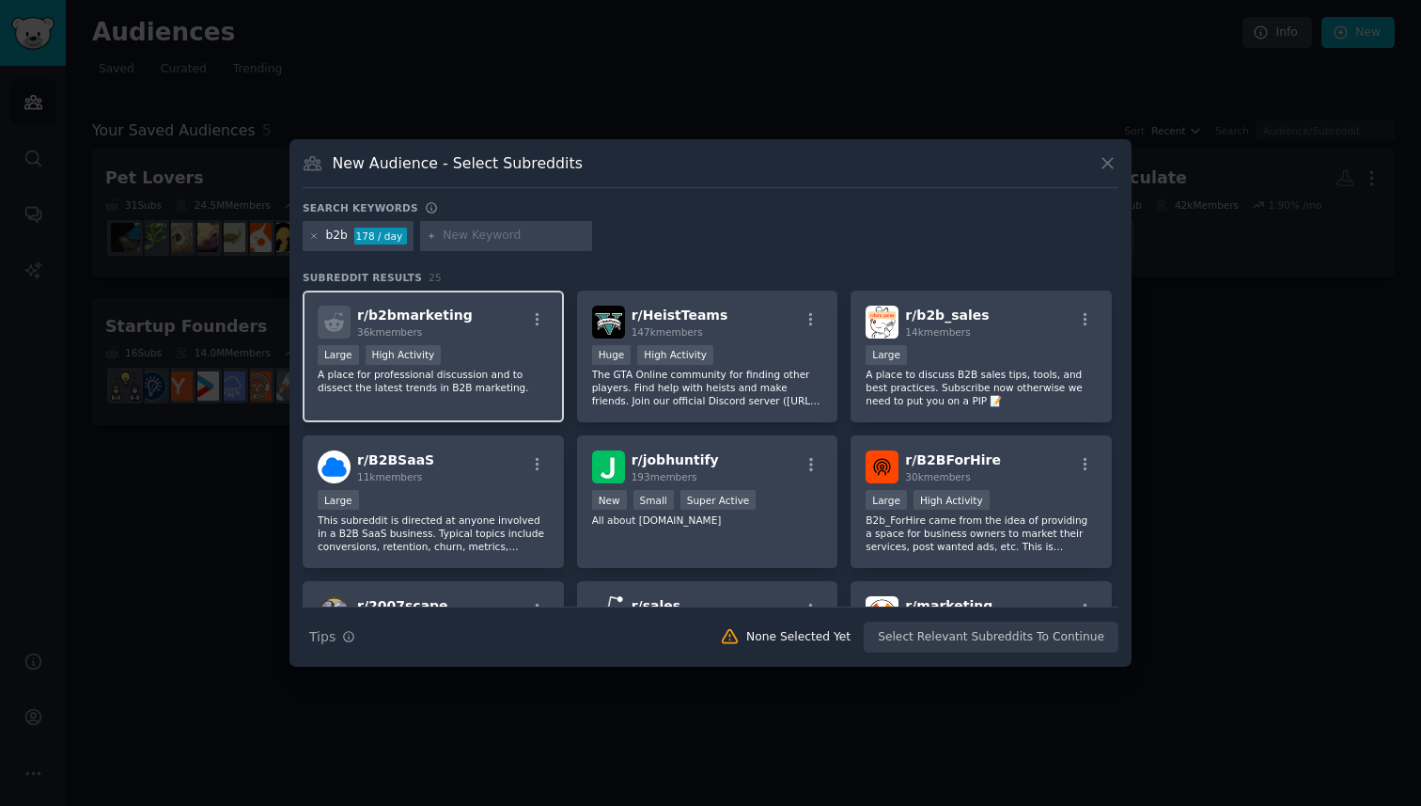
click at [449, 375] on p "A place for professional discussion and to dissect the latest trends in B2B mar…" at bounding box center [433, 381] width 231 height 26
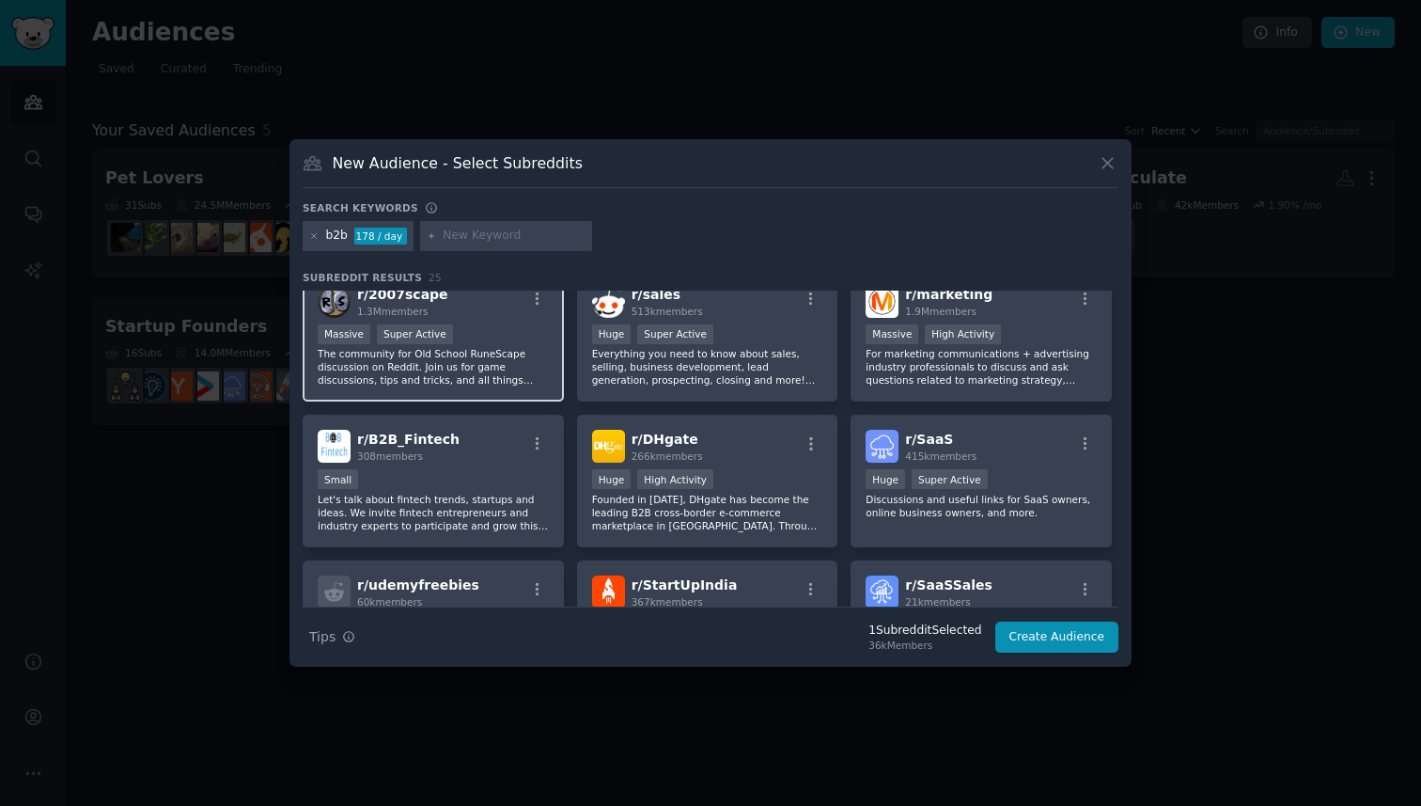
scroll to position [314, 0]
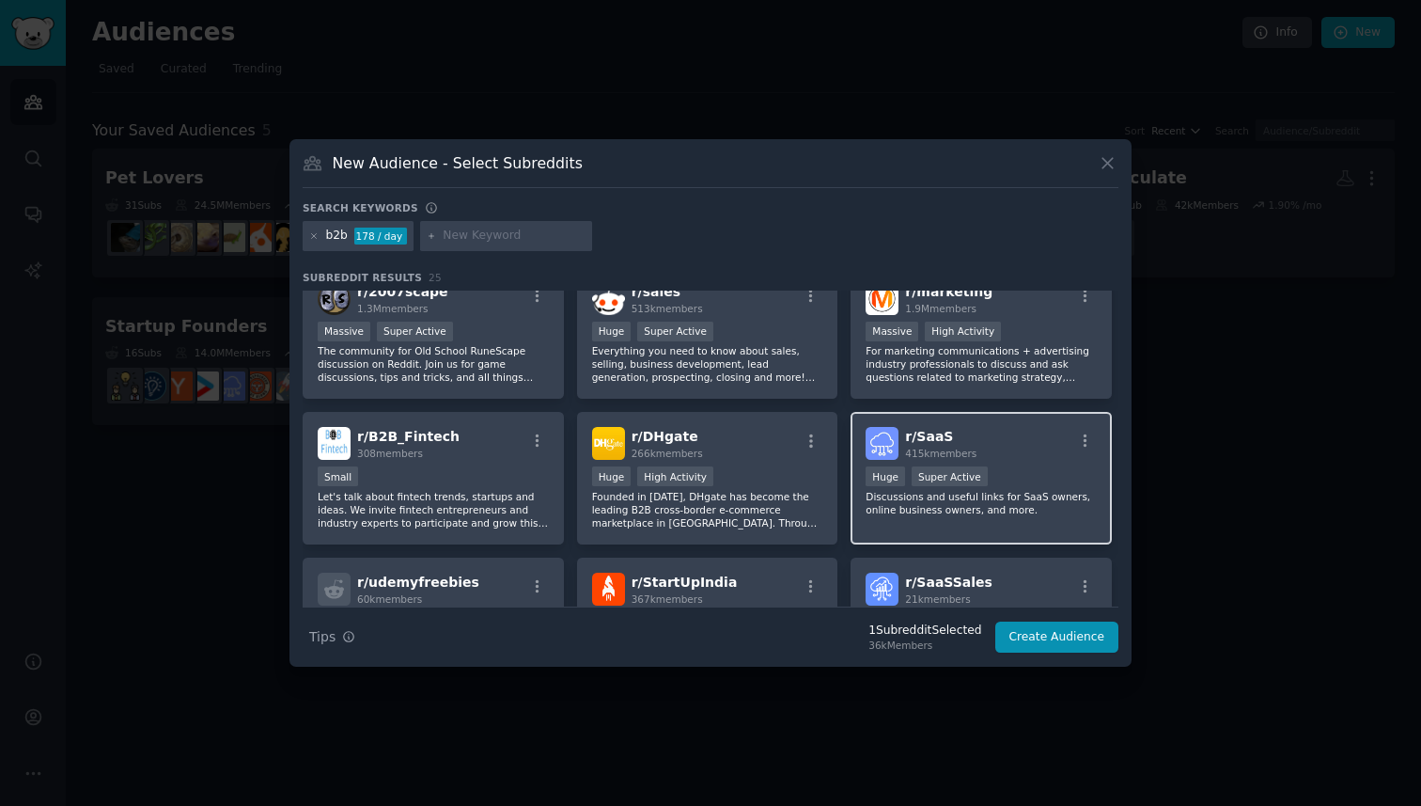
click at [960, 444] on h2 "r/ SaaS 415k members" at bounding box center [940, 443] width 71 height 33
click at [1040, 638] on button "Create Audience" at bounding box center [1057, 637] width 124 height 32
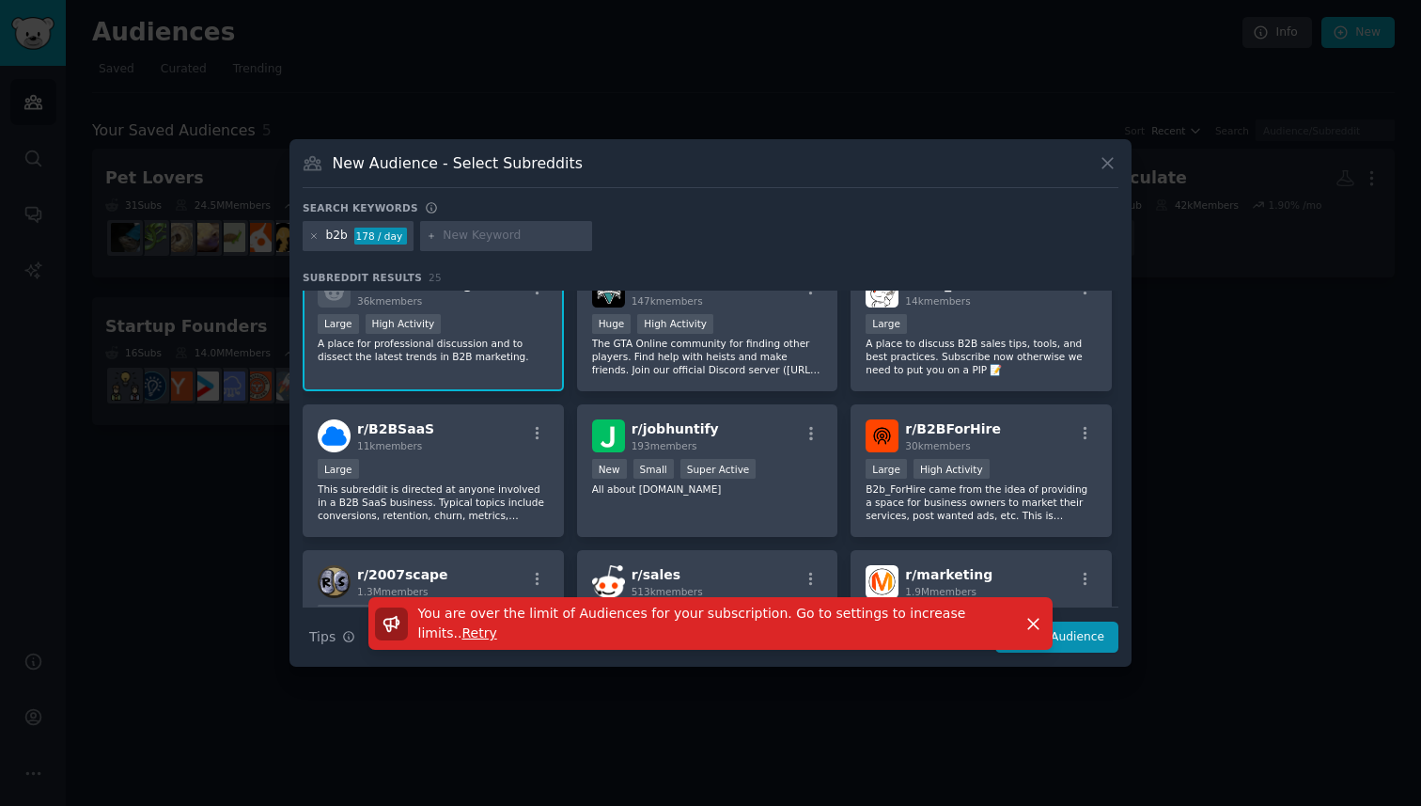
scroll to position [0, 0]
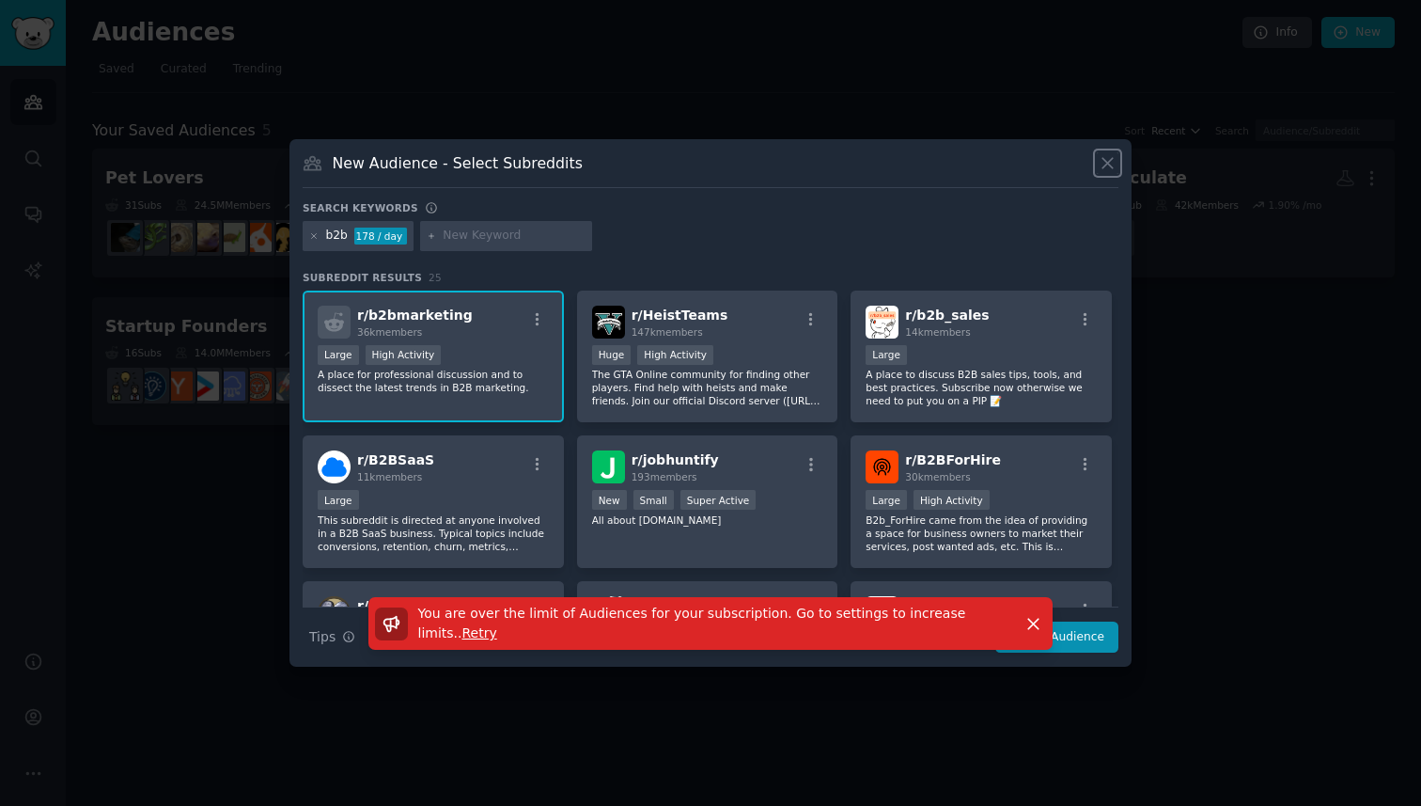
click at [1109, 160] on icon at bounding box center [1108, 164] width 10 height 10
